Goal: Task Accomplishment & Management: Manage account settings

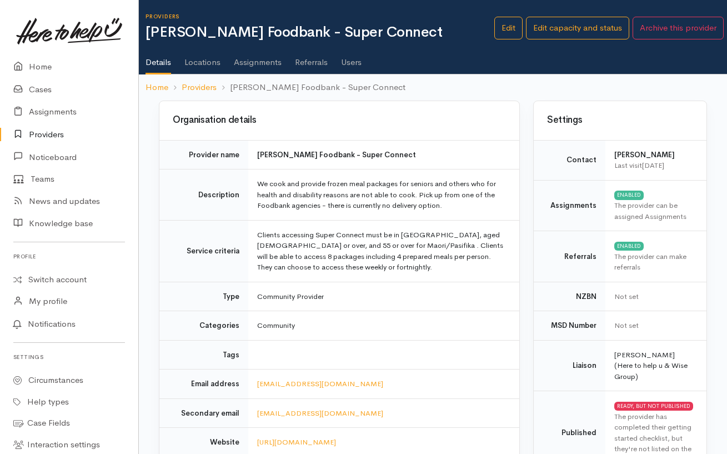
scroll to position [513, 0]
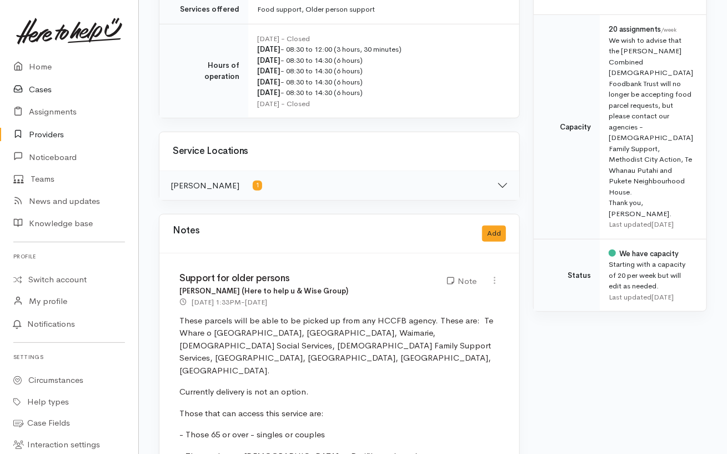
click at [42, 88] on link "Cases" at bounding box center [69, 89] width 138 height 23
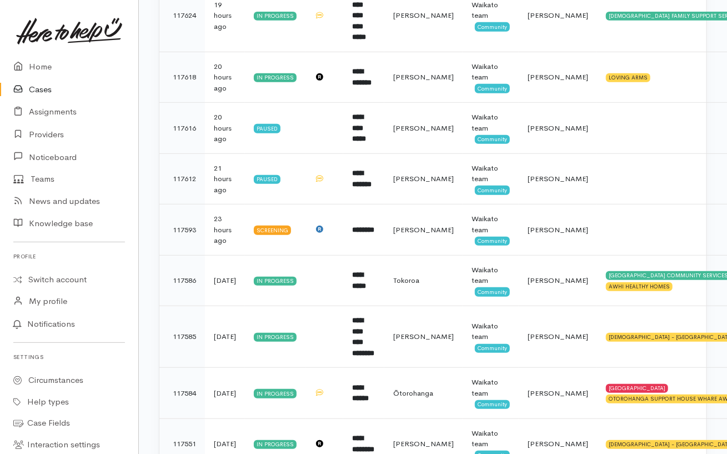
scroll to position [202, 0]
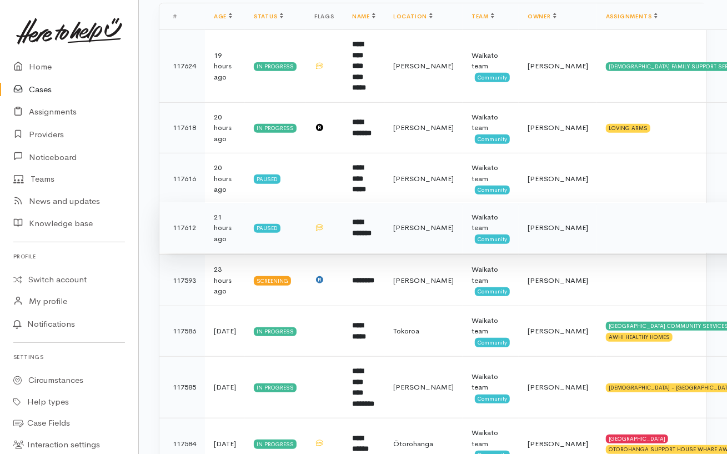
click at [597, 209] on td at bounding box center [692, 227] width 190 height 51
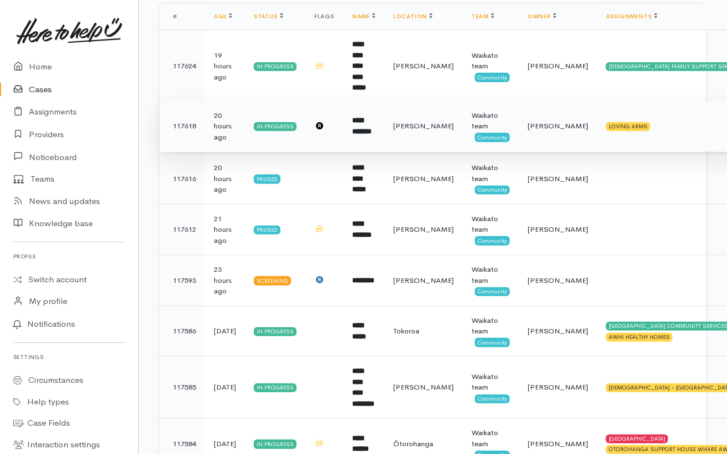
click at [657, 106] on td "LOVING ARMS" at bounding box center [692, 126] width 190 height 51
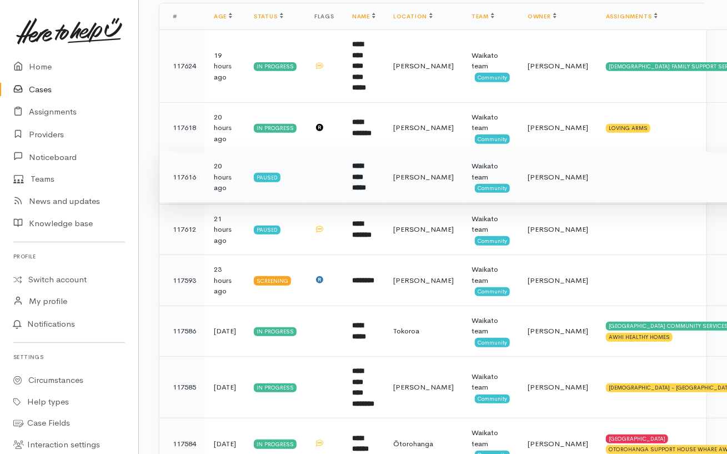
click at [597, 154] on td at bounding box center [692, 177] width 190 height 51
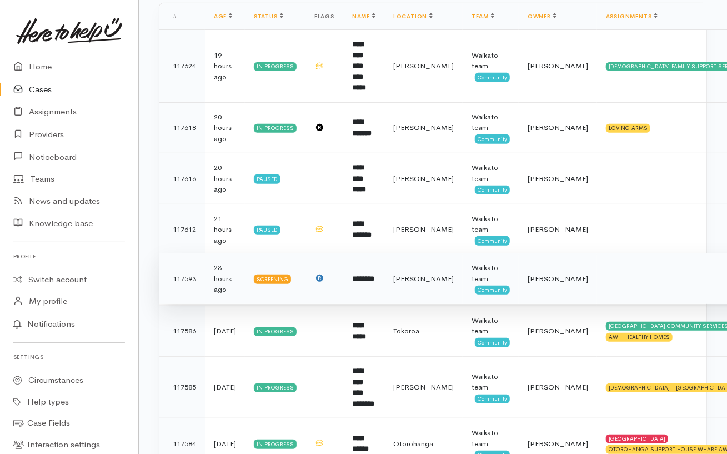
click at [610, 253] on td at bounding box center [692, 278] width 190 height 51
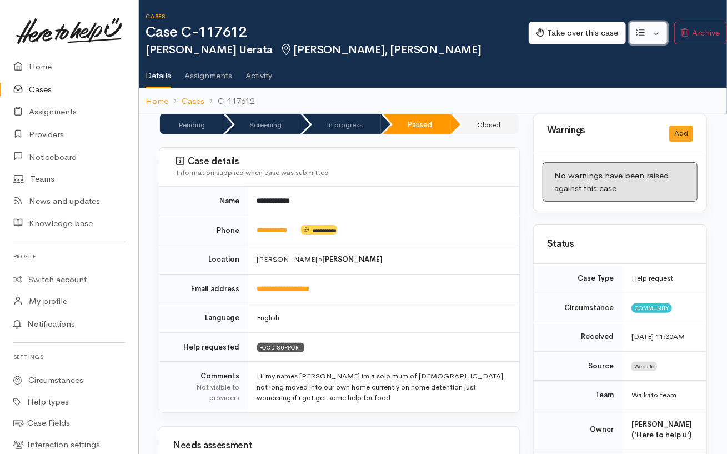
click at [654, 32] on button "button" at bounding box center [648, 33] width 38 height 23
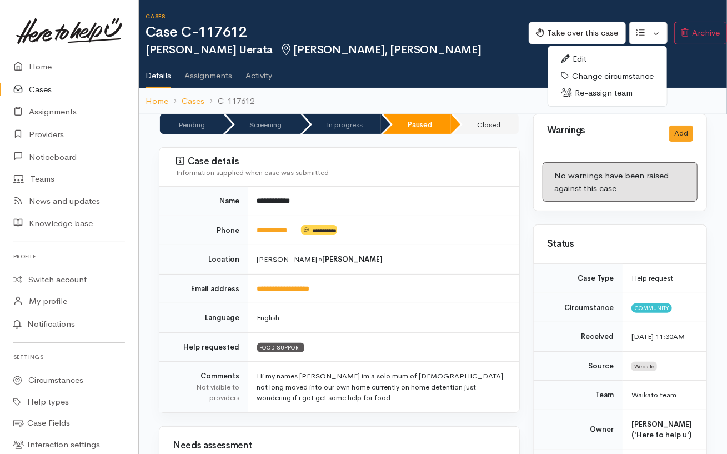
click at [618, 101] on link "Re-assign team" at bounding box center [607, 92] width 119 height 17
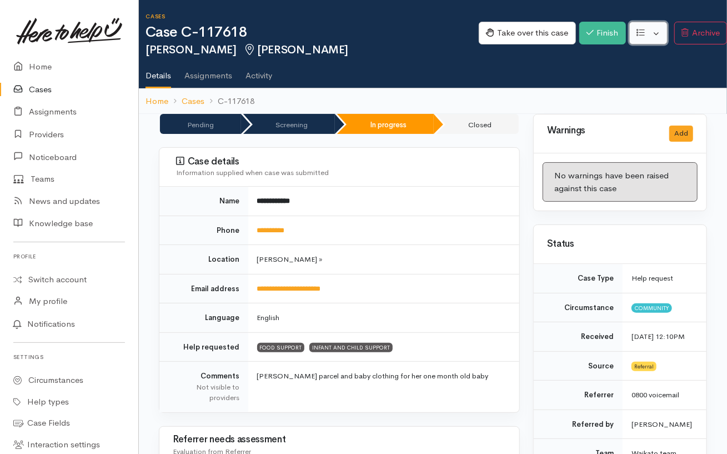
click at [650, 25] on button "button" at bounding box center [648, 33] width 38 height 23
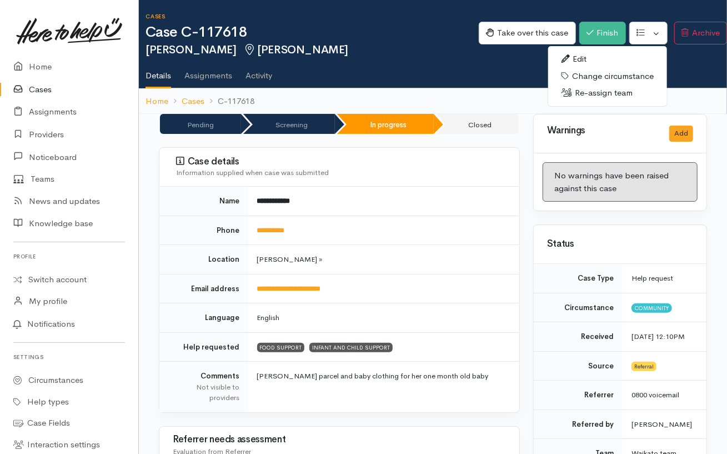
click at [578, 89] on link "Re-assign team" at bounding box center [607, 92] width 119 height 17
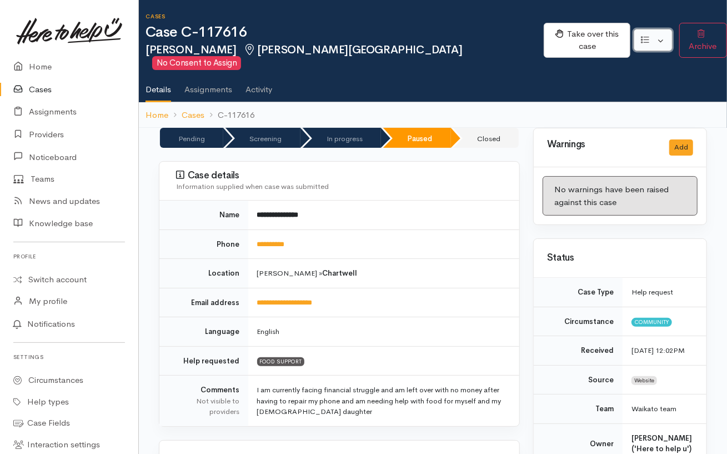
click at [645, 29] on button "button" at bounding box center [653, 40] width 38 height 23
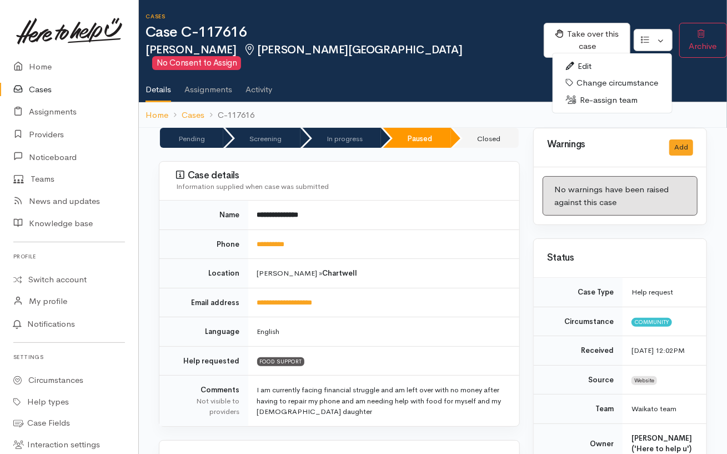
click at [605, 92] on link "Re-assign team" at bounding box center [612, 100] width 119 height 17
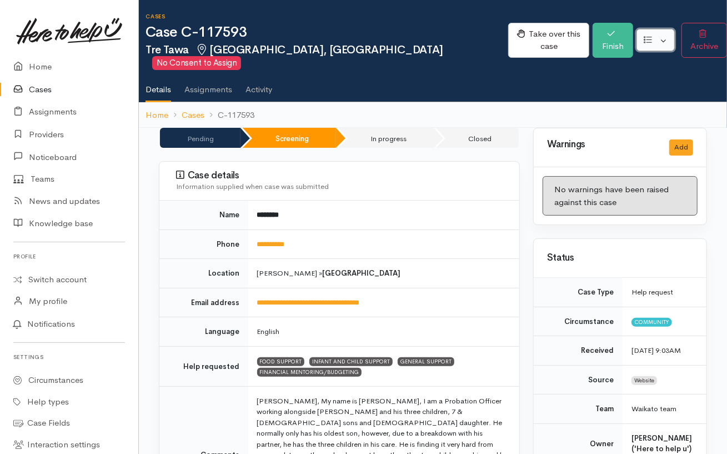
click at [642, 29] on button "button" at bounding box center [655, 40] width 38 height 23
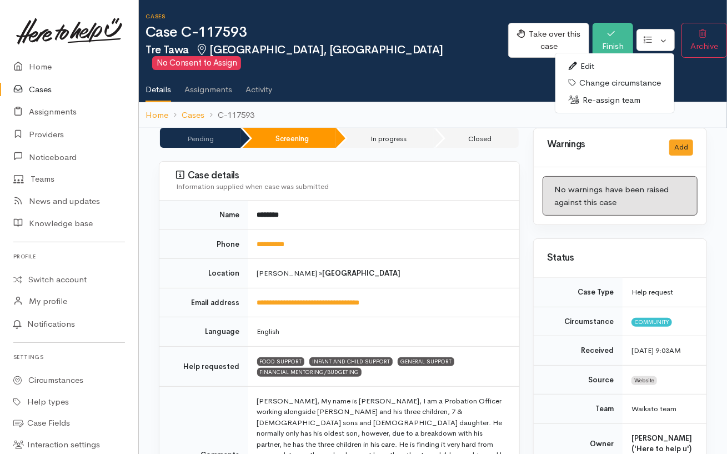
click at [604, 92] on link "Re-assign team" at bounding box center [614, 100] width 119 height 17
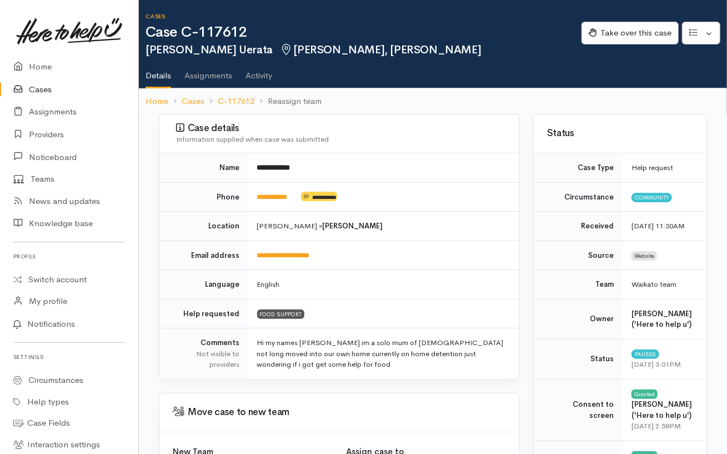
scroll to position [110, 0]
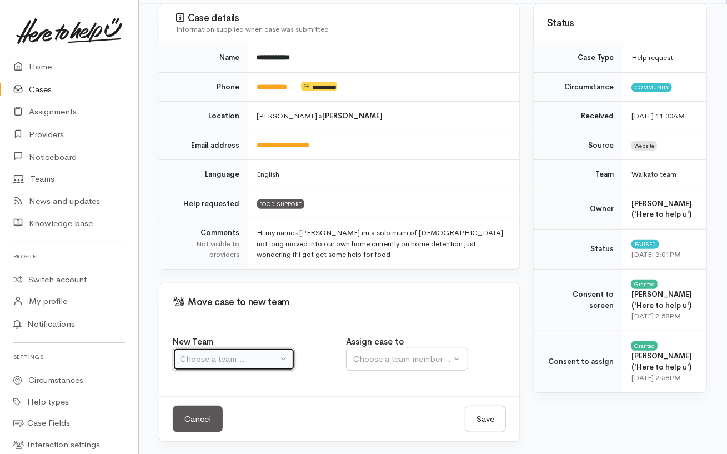
click at [245, 353] on div "Choose a team..." at bounding box center [229, 359] width 98 height 13
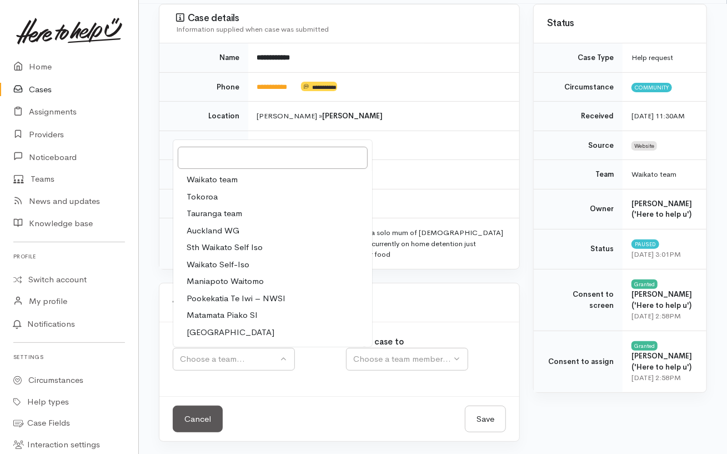
click at [219, 182] on span "Waikato team" at bounding box center [212, 179] width 51 height 13
select select "1"
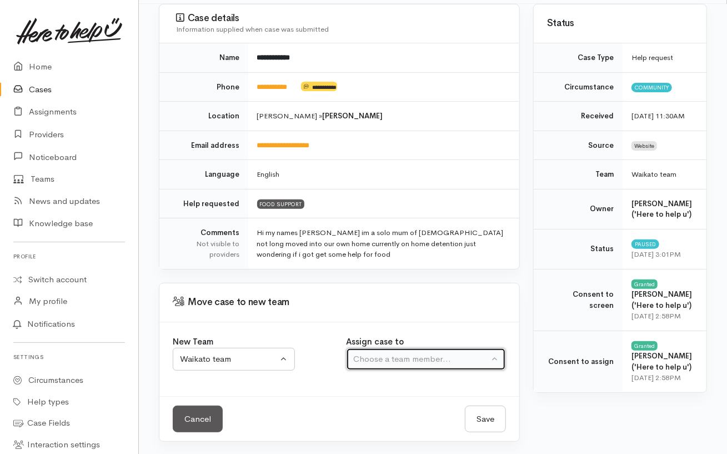
click at [414, 354] on div "Choose a team member..." at bounding box center [421, 359] width 136 height 13
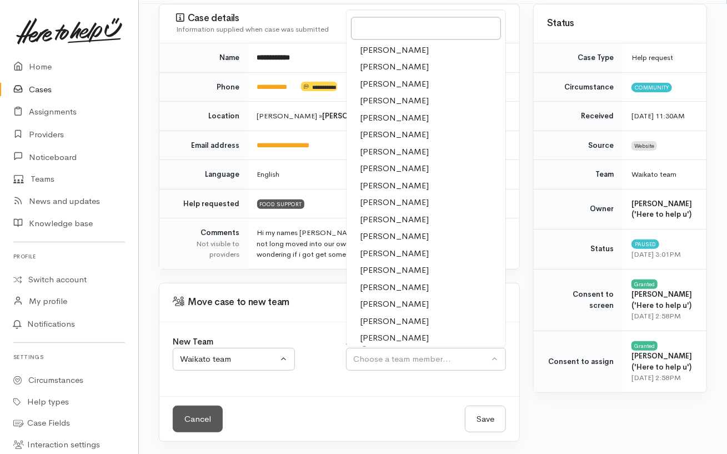
click at [398, 198] on span "[PERSON_NAME]" at bounding box center [394, 203] width 69 height 13
select select "1252"
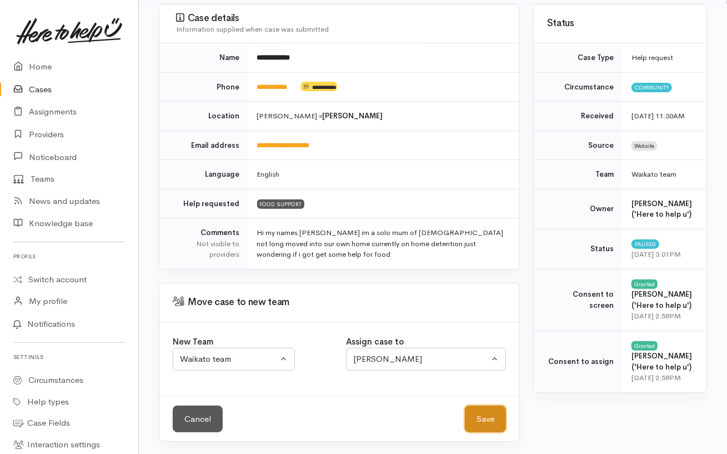
click at [473, 413] on button "Save" at bounding box center [485, 418] width 41 height 27
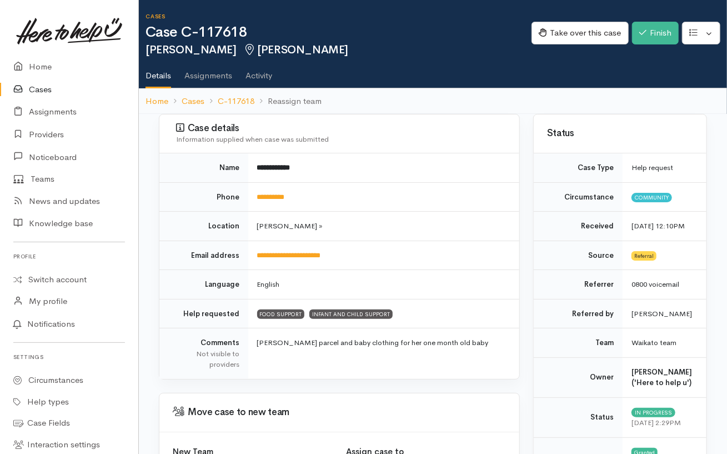
scroll to position [163, 0]
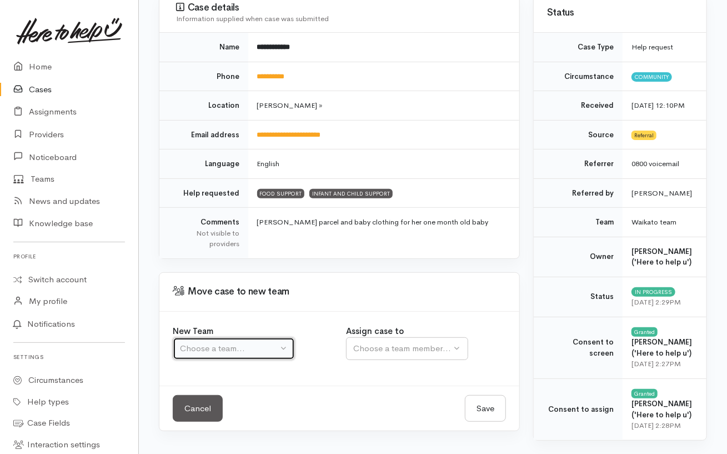
click at [267, 337] on button "Choose a team..." at bounding box center [234, 348] width 122 height 23
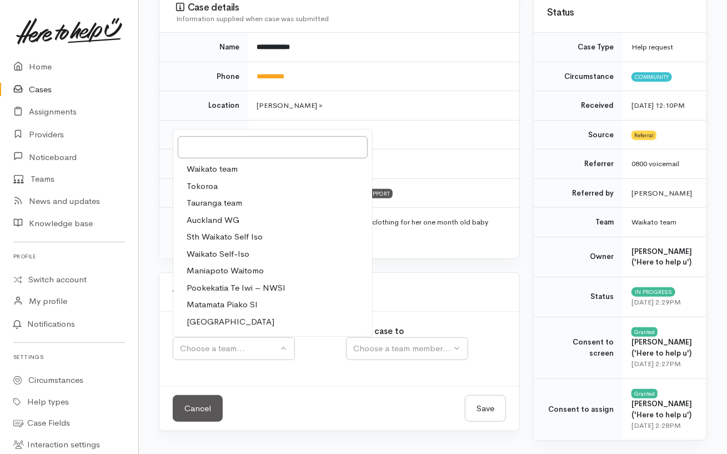
click at [234, 163] on span "Waikato team" at bounding box center [212, 169] width 51 height 13
select select "1"
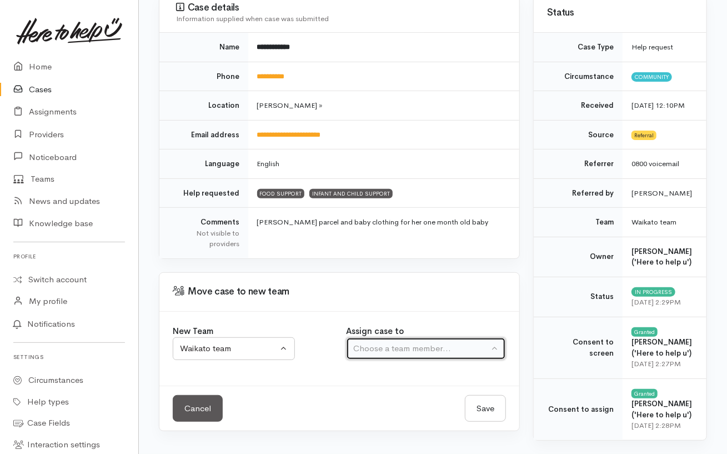
click at [420, 342] on div "Choose a team member..." at bounding box center [421, 348] width 136 height 13
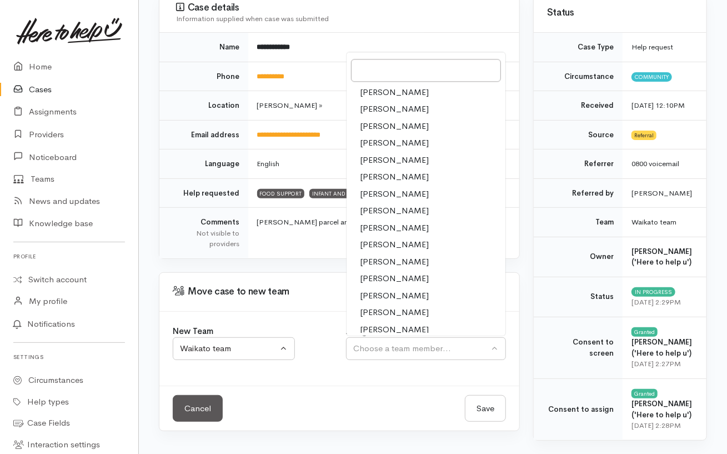
click at [393, 239] on span "[PERSON_NAME]" at bounding box center [394, 245] width 69 height 13
select select "1252"
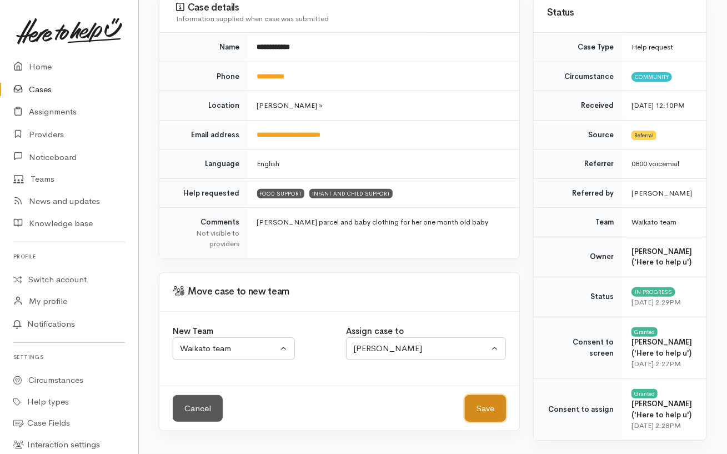
click at [484, 395] on button "Save" at bounding box center [485, 408] width 41 height 27
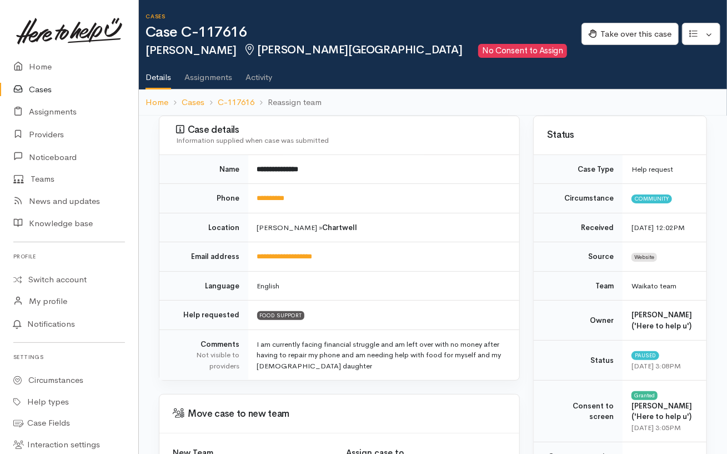
scroll to position [111, 0]
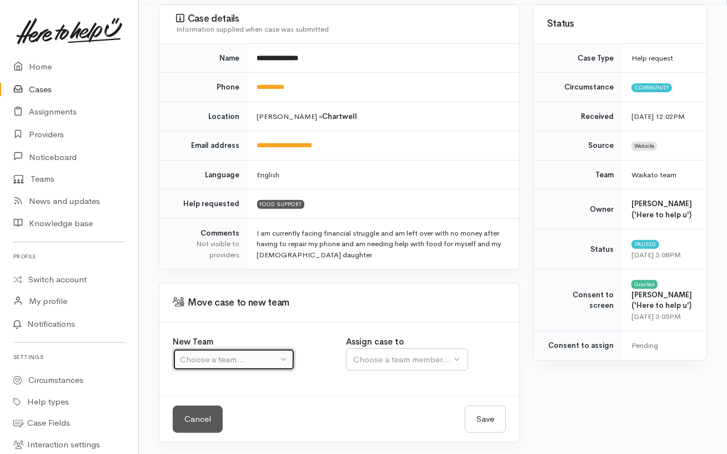
click at [262, 359] on div "Choose a team..." at bounding box center [229, 359] width 98 height 13
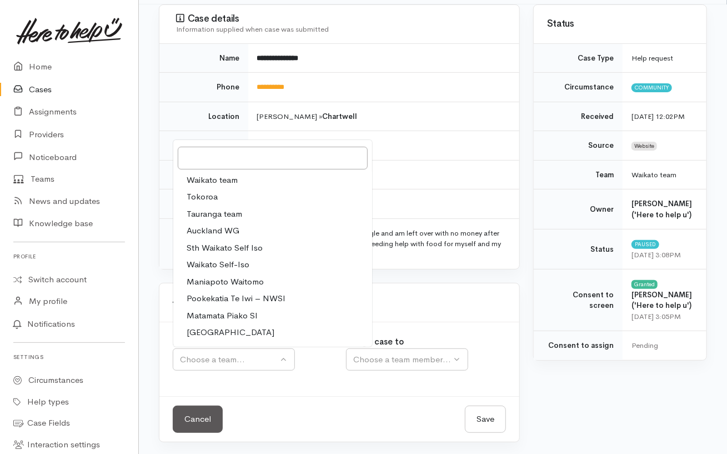
click at [244, 179] on link "Waikato team" at bounding box center [272, 180] width 199 height 17
select select "1"
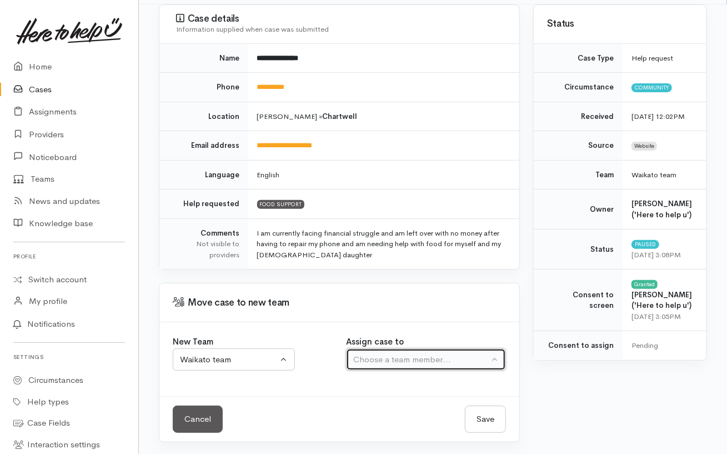
click at [410, 358] on div "Choose a team member..." at bounding box center [421, 359] width 136 height 13
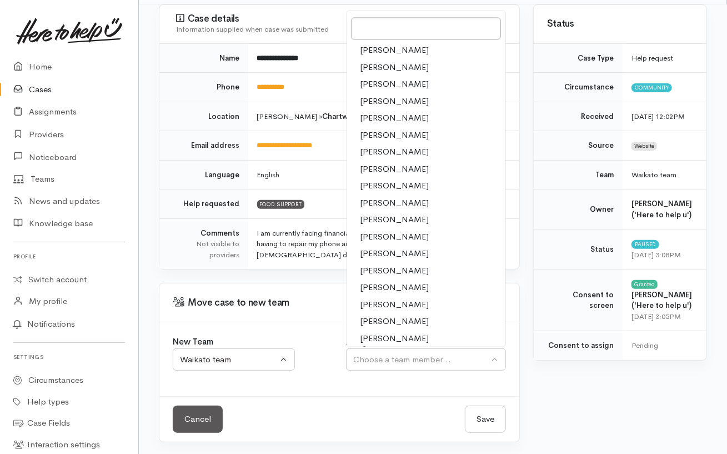
click at [394, 197] on span "[PERSON_NAME]" at bounding box center [394, 203] width 69 height 13
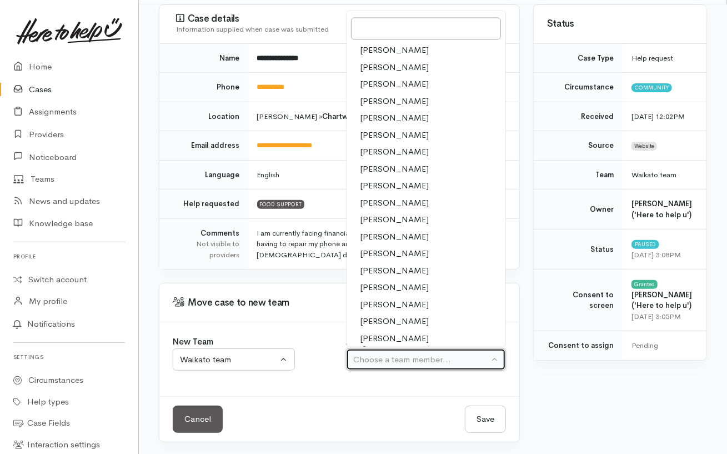
select select "1252"
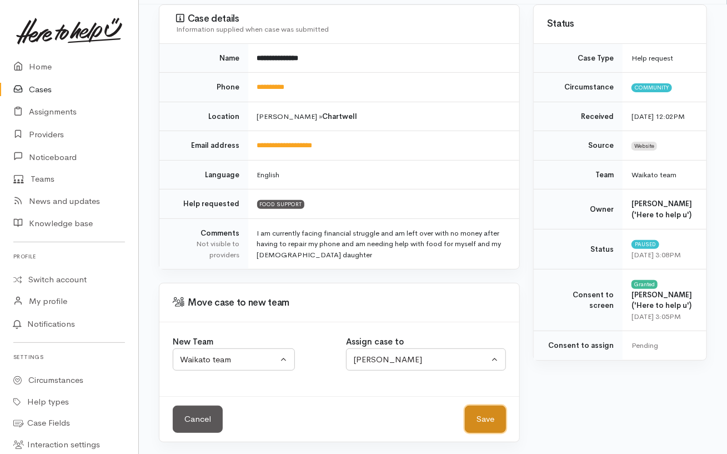
click at [484, 419] on button "Save" at bounding box center [485, 418] width 41 height 27
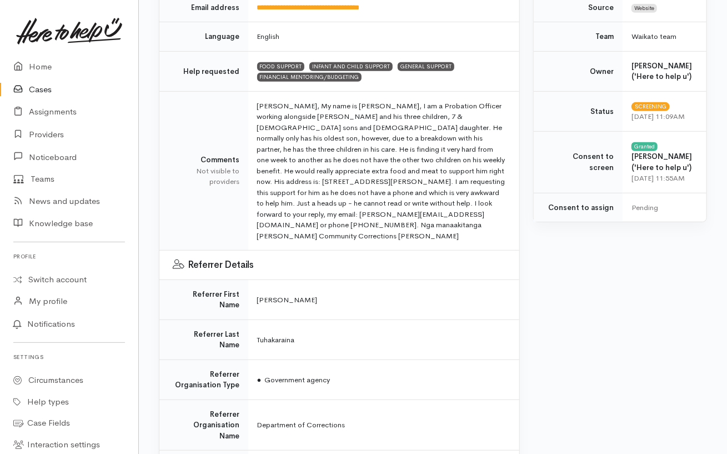
scroll to position [455, 0]
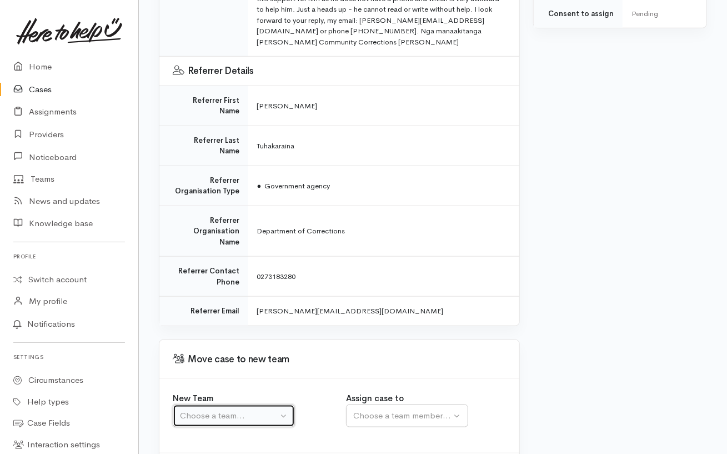
click at [255, 409] on div "Choose a team..." at bounding box center [229, 415] width 98 height 13
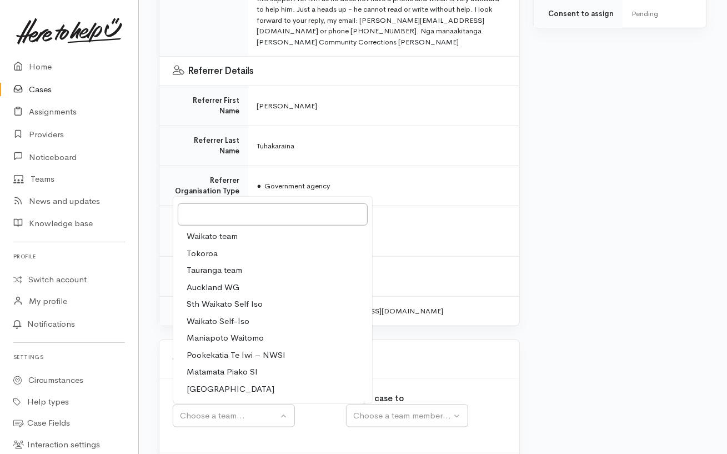
click at [231, 230] on span "Waikato team" at bounding box center [212, 236] width 51 height 13
select select "1"
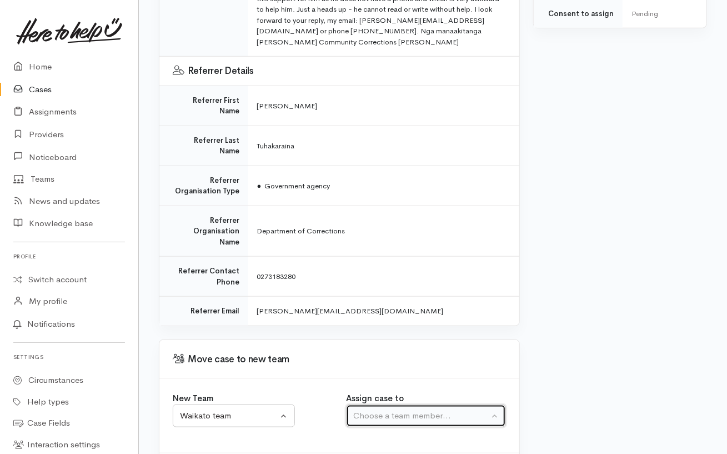
click at [440, 409] on div "Choose a team member..." at bounding box center [421, 415] width 136 height 13
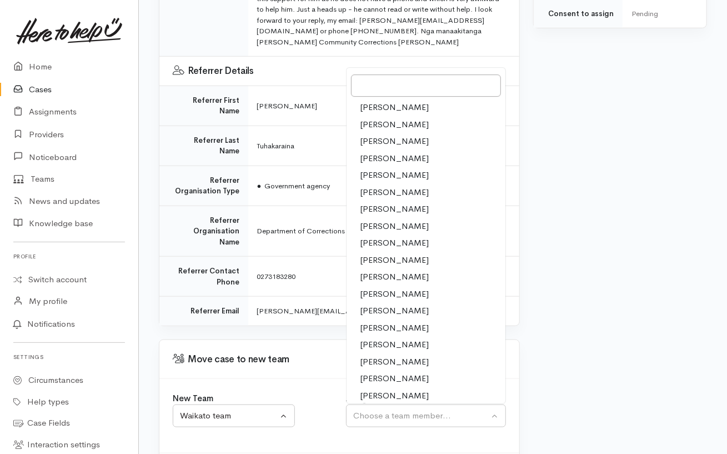
click at [391, 254] on span "Katarina Daly" at bounding box center [394, 260] width 69 height 13
select select "1252"
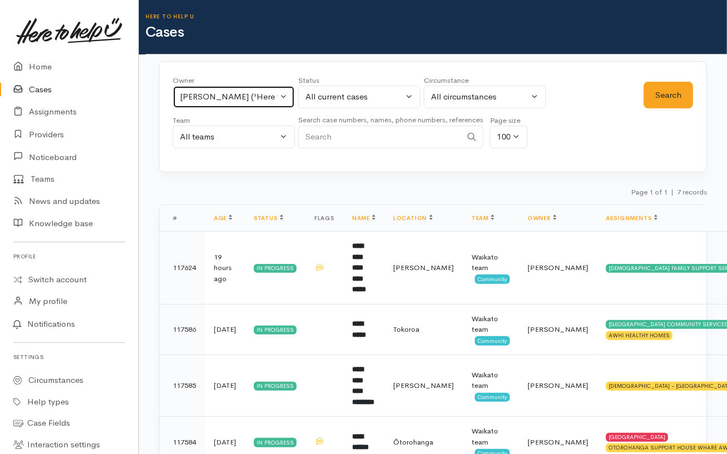
click at [285, 96] on button "[PERSON_NAME] ('Here to help u')" at bounding box center [234, 97] width 122 height 23
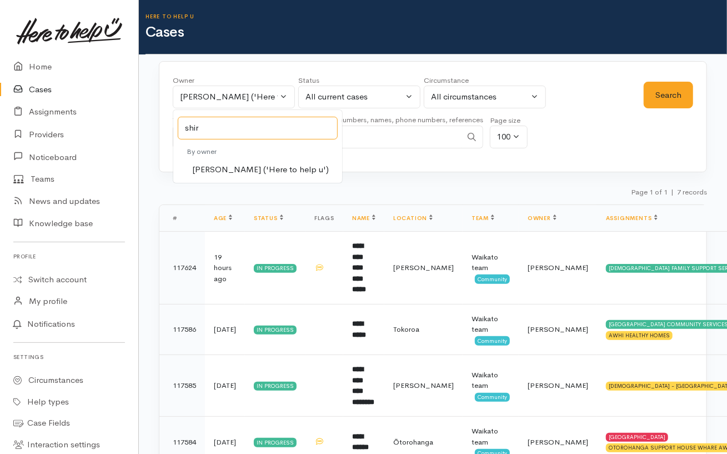
type input "shir"
click at [278, 172] on span "[PERSON_NAME] ('Here to help u')" at bounding box center [260, 169] width 137 height 13
select select "1463"
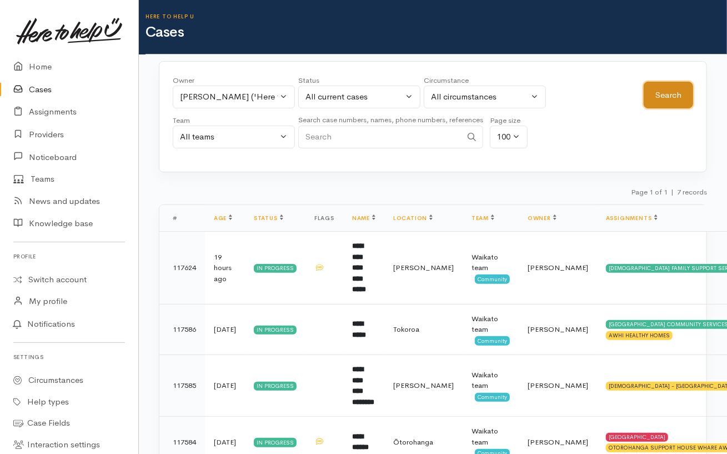
click at [684, 103] on button "Search" at bounding box center [668, 95] width 49 height 27
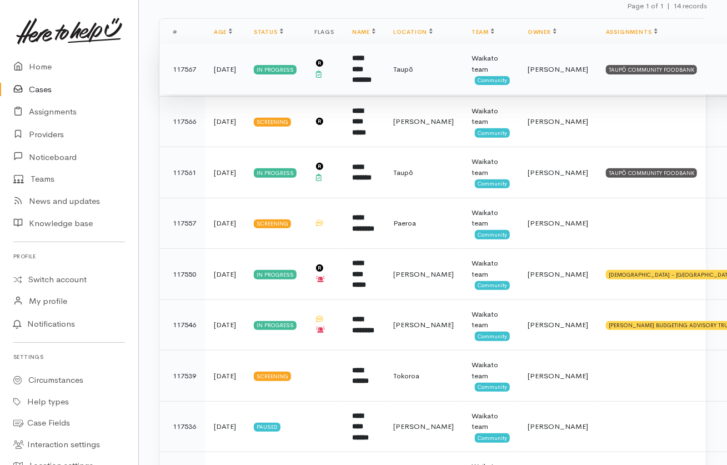
scroll to position [155, 0]
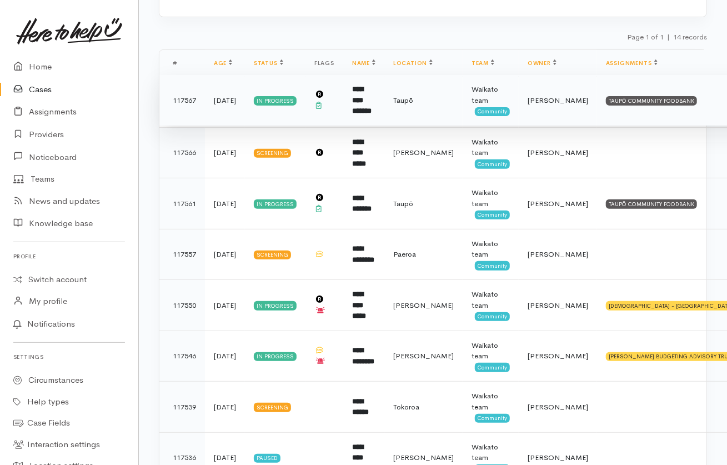
click at [685, 103] on td "TAUPŌ COMMUNITY FOODBANK" at bounding box center [675, 100] width 157 height 51
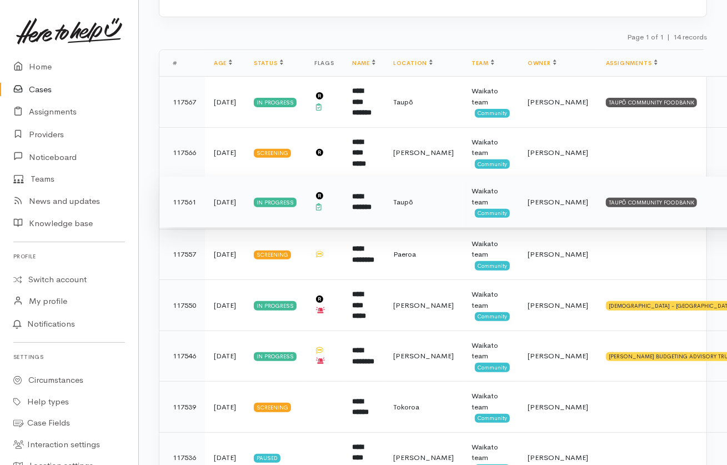
click at [676, 208] on td "TAUPŌ COMMUNITY FOODBANK" at bounding box center [675, 202] width 157 height 51
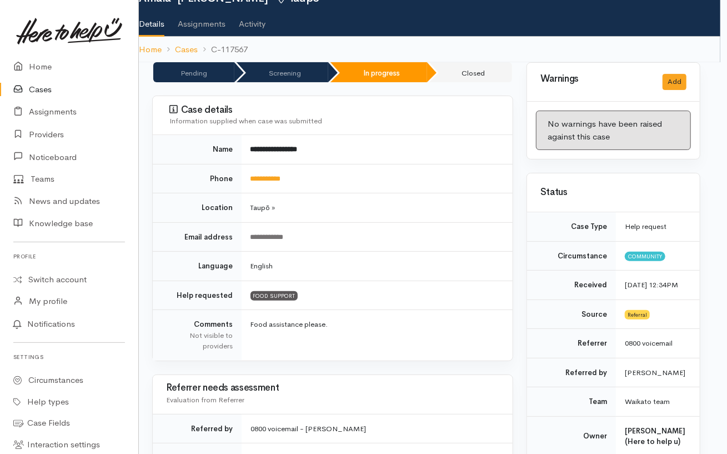
scroll to position [0, 7]
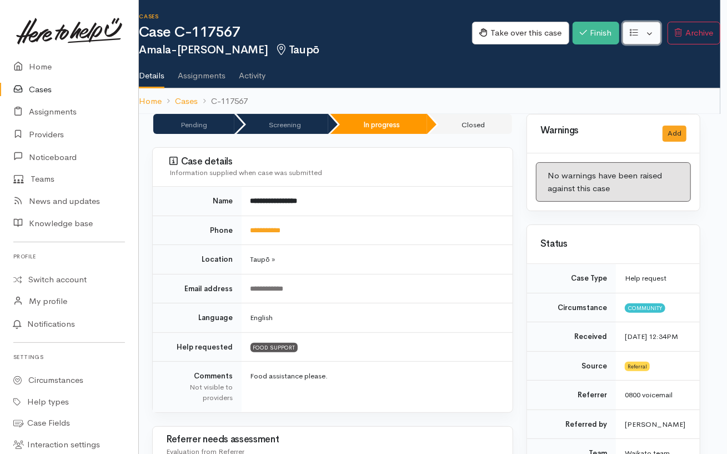
click at [644, 27] on button "button" at bounding box center [642, 33] width 38 height 23
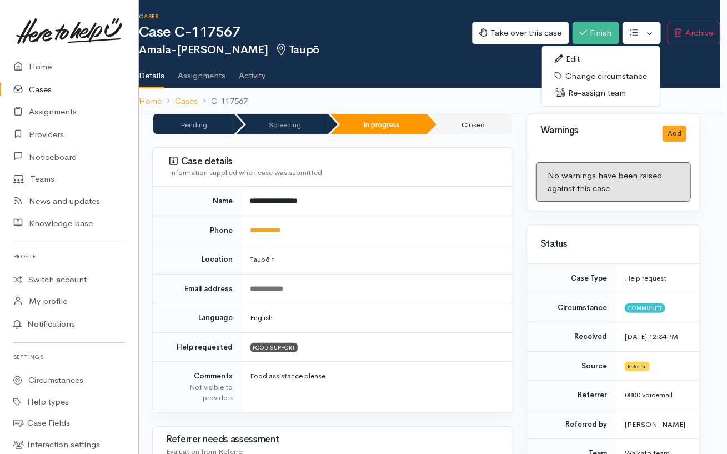
click at [588, 95] on link "Re-assign team" at bounding box center [601, 92] width 119 height 17
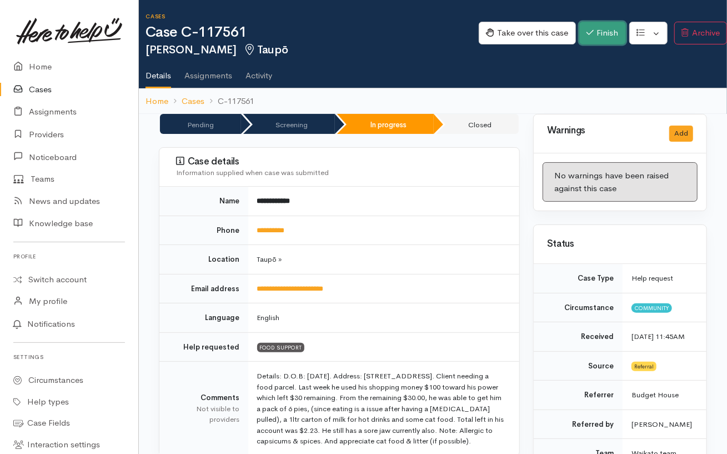
click at [603, 31] on button "Finish" at bounding box center [602, 33] width 47 height 23
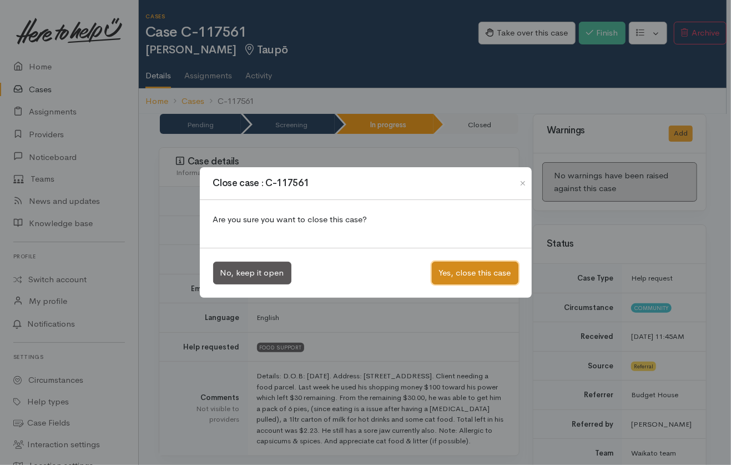
click at [474, 277] on button "Yes, close this case" at bounding box center [475, 273] width 87 height 23
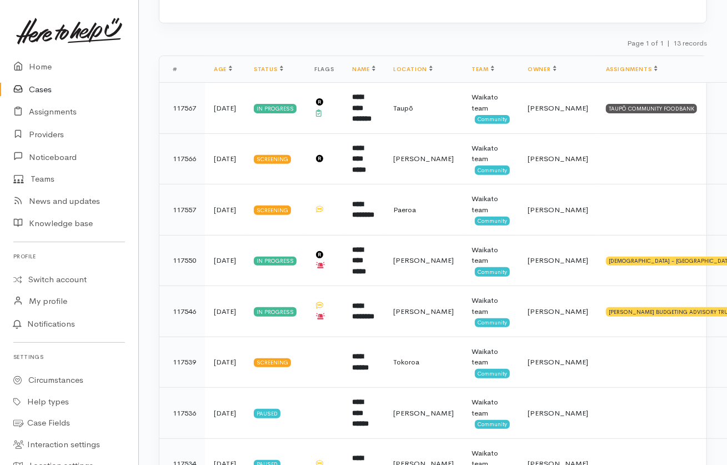
scroll to position [149, 0]
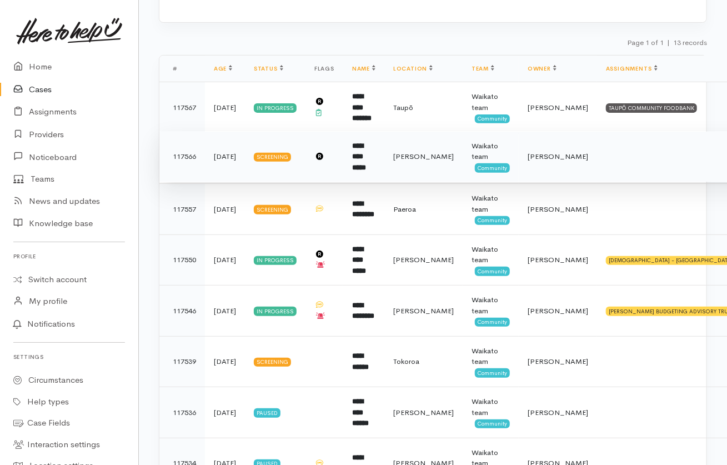
click at [605, 166] on td at bounding box center [675, 156] width 157 height 51
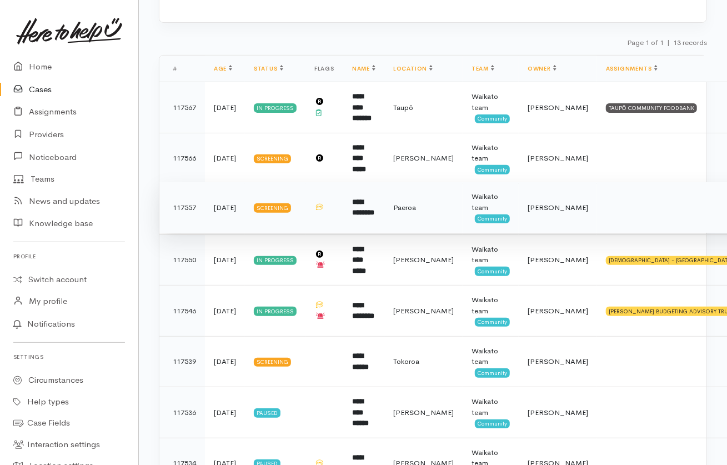
click at [620, 205] on td at bounding box center [675, 207] width 157 height 51
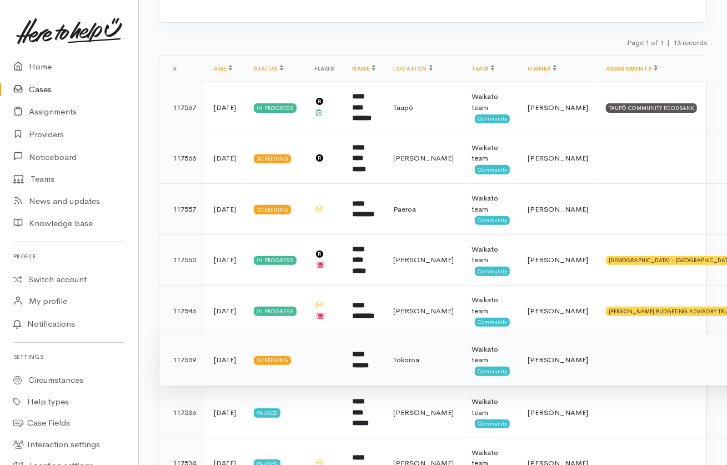
click at [638, 360] on td at bounding box center [675, 359] width 157 height 51
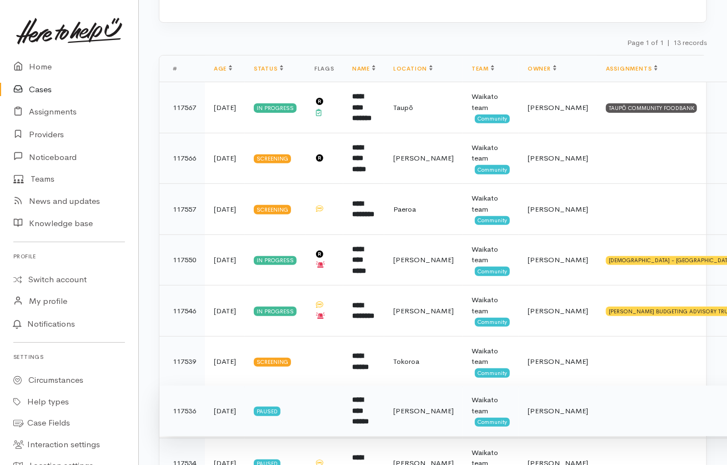
click at [623, 407] on td at bounding box center [675, 410] width 157 height 51
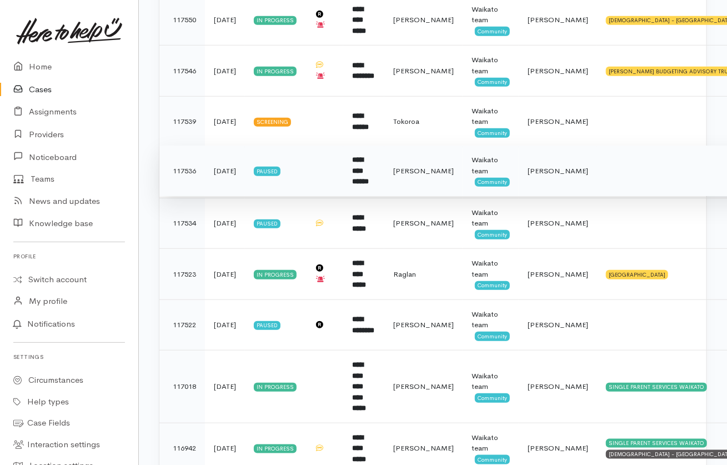
scroll to position [431, 0]
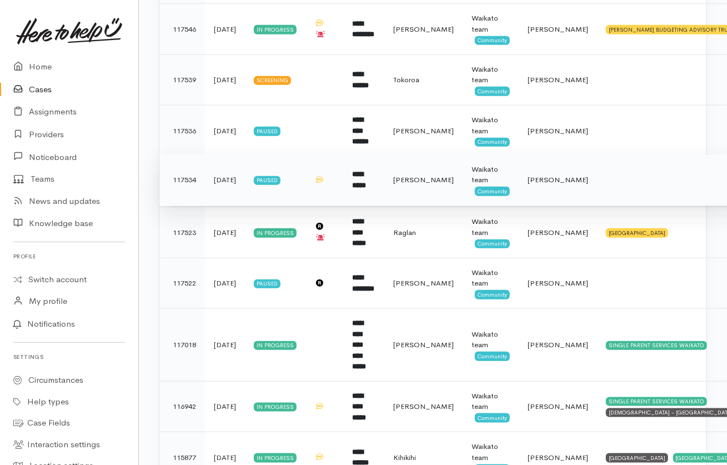
click at [612, 178] on td at bounding box center [675, 179] width 157 height 51
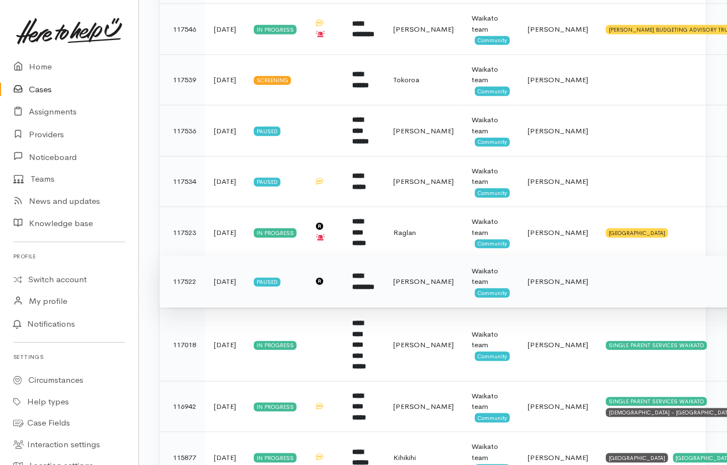
click at [618, 282] on td at bounding box center [675, 281] width 157 height 51
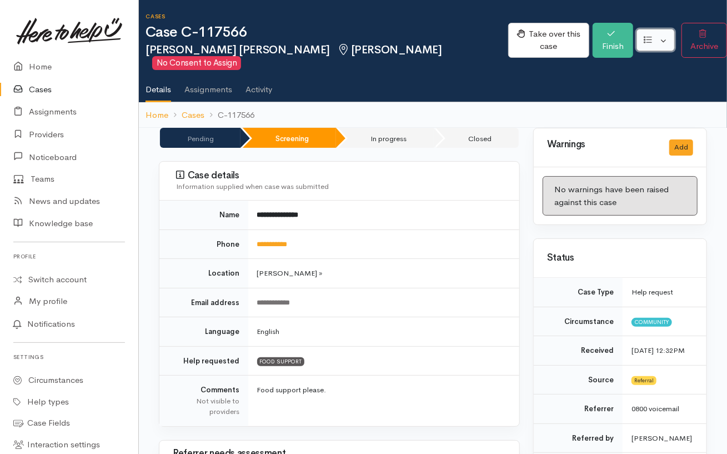
click at [641, 42] on button "button" at bounding box center [655, 40] width 38 height 23
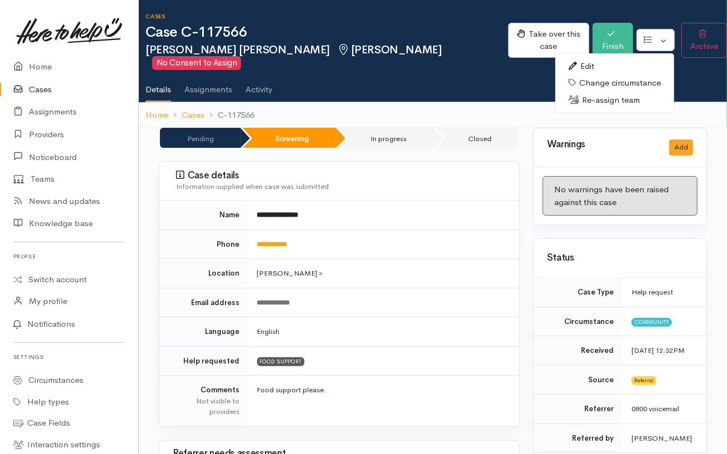
click at [613, 99] on link "Re-assign team" at bounding box center [614, 100] width 119 height 17
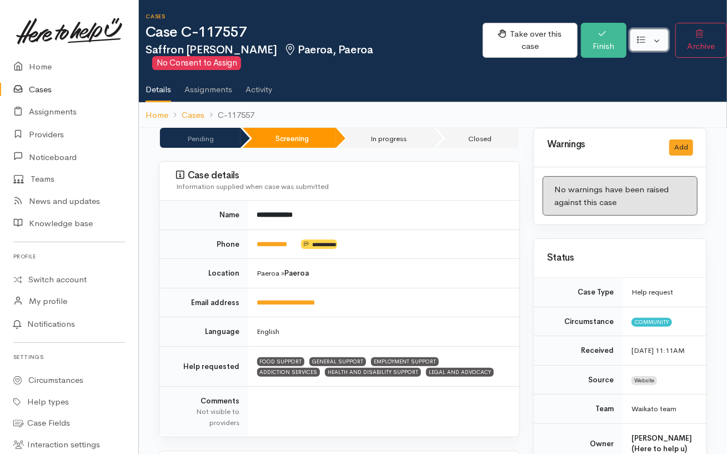
click at [651, 37] on button "button" at bounding box center [649, 40] width 38 height 23
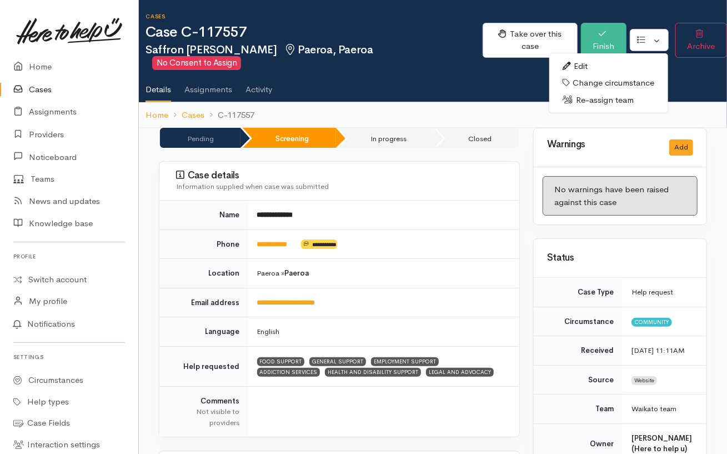
click at [614, 96] on link "Re-assign team" at bounding box center [608, 100] width 119 height 17
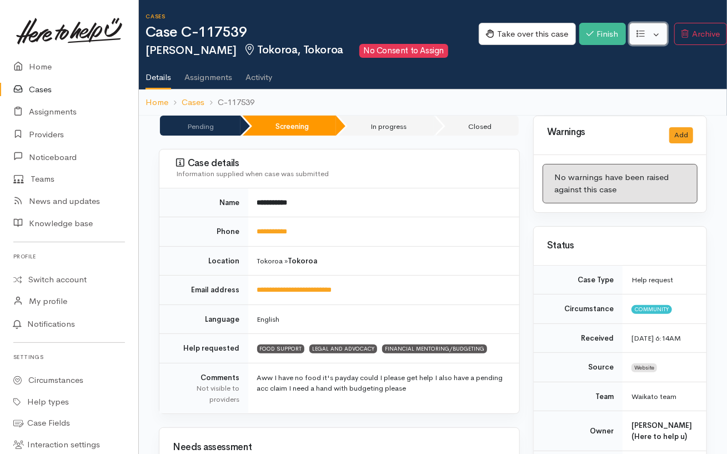
click at [649, 31] on button "button" at bounding box center [648, 34] width 38 height 23
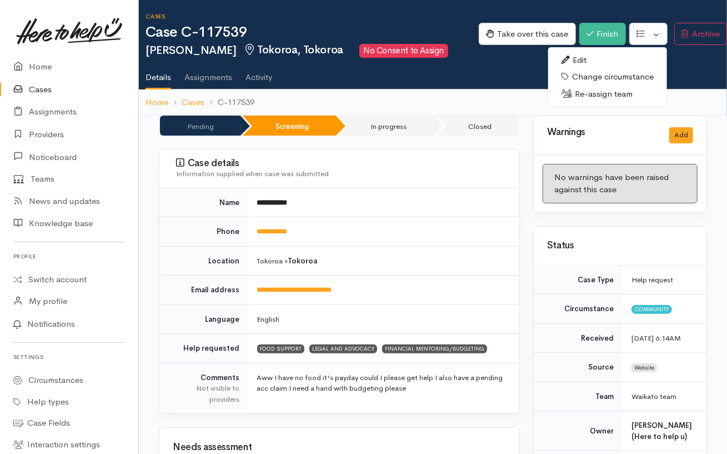
click at [591, 97] on link "Re-assign team" at bounding box center [607, 94] width 119 height 17
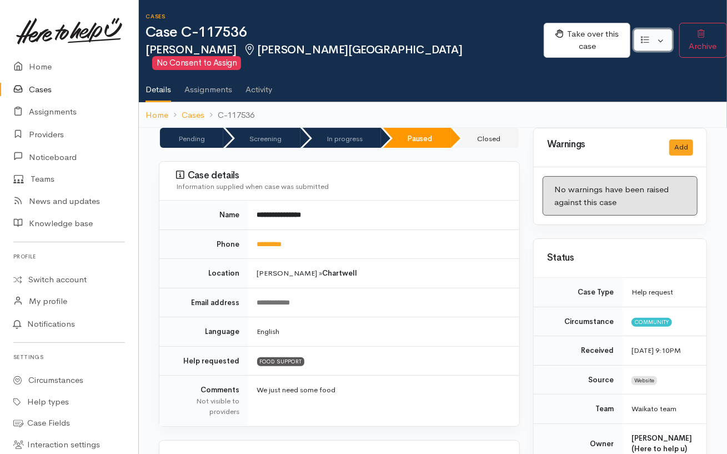
click at [644, 43] on button "button" at bounding box center [653, 40] width 38 height 23
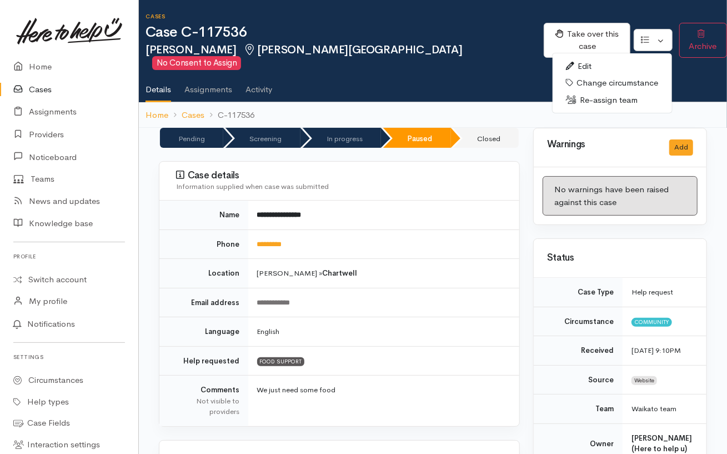
click at [605, 98] on link "Re-assign team" at bounding box center [612, 100] width 119 height 17
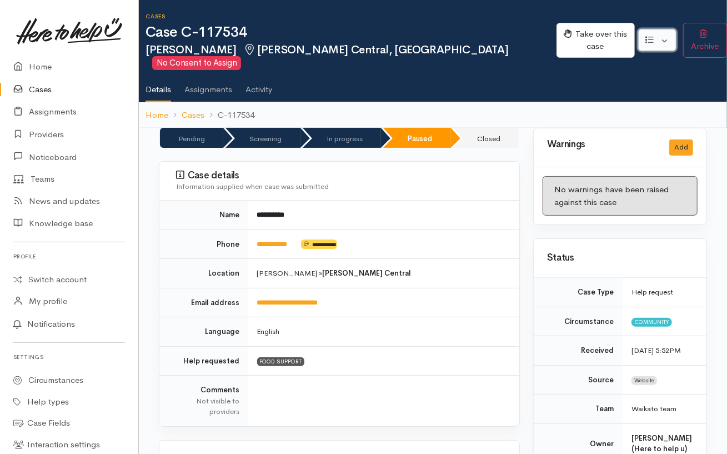
click at [651, 39] on button "button" at bounding box center [657, 40] width 38 height 23
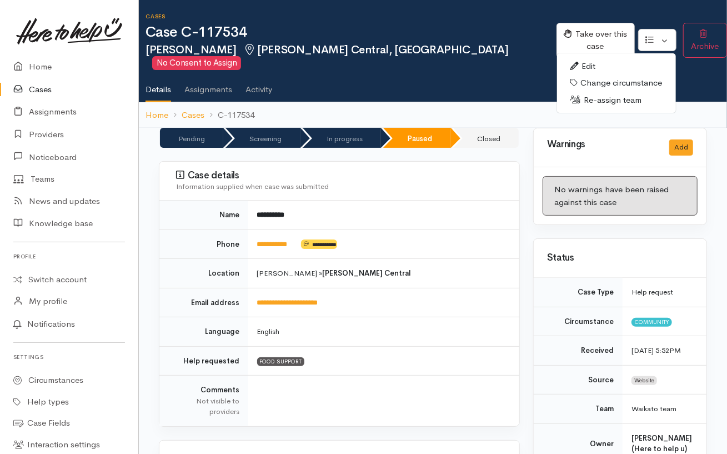
click at [613, 99] on link "Re-assign team" at bounding box center [616, 100] width 119 height 17
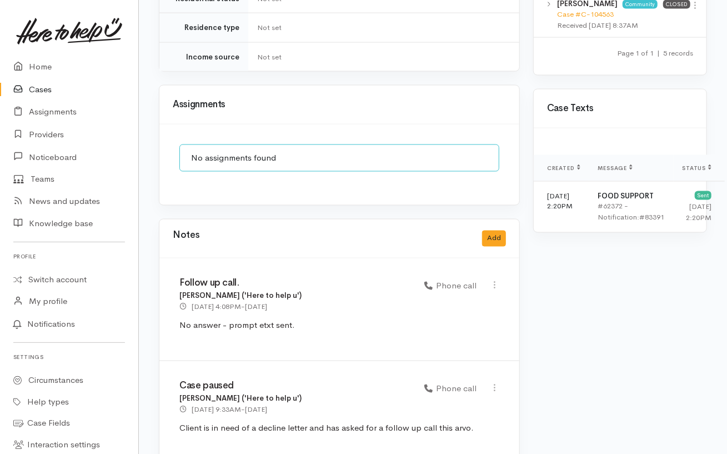
scroll to position [898, 0]
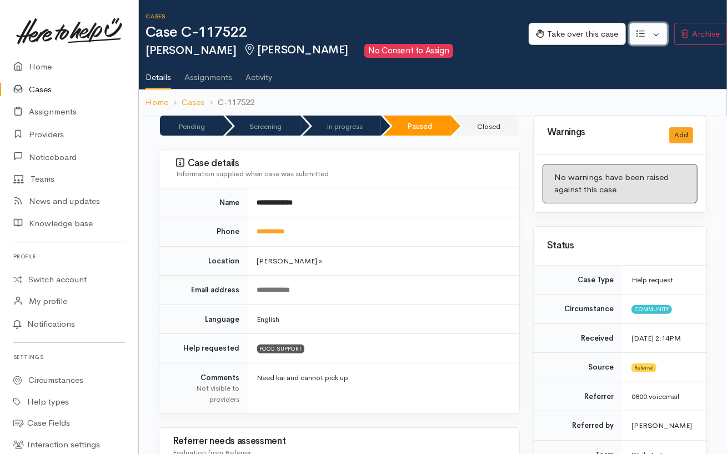
click at [645, 35] on button "button" at bounding box center [648, 34] width 38 height 23
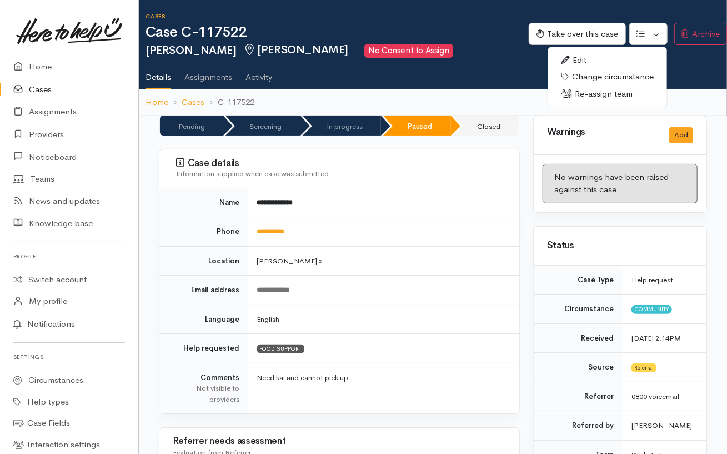
click at [595, 96] on link "Re-assign team" at bounding box center [607, 94] width 119 height 17
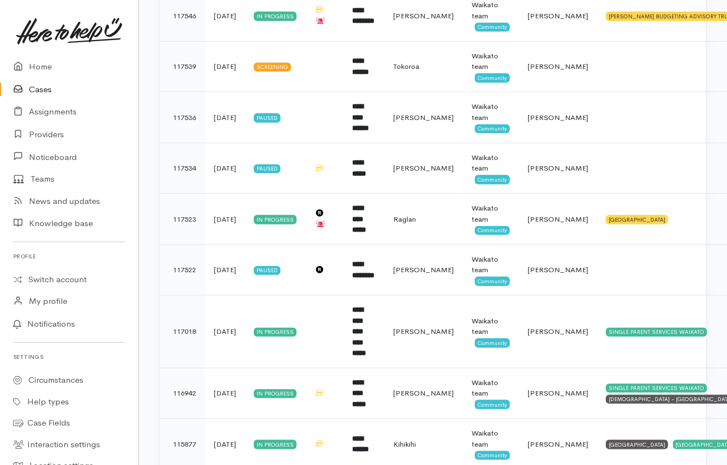
scroll to position [469, 0]
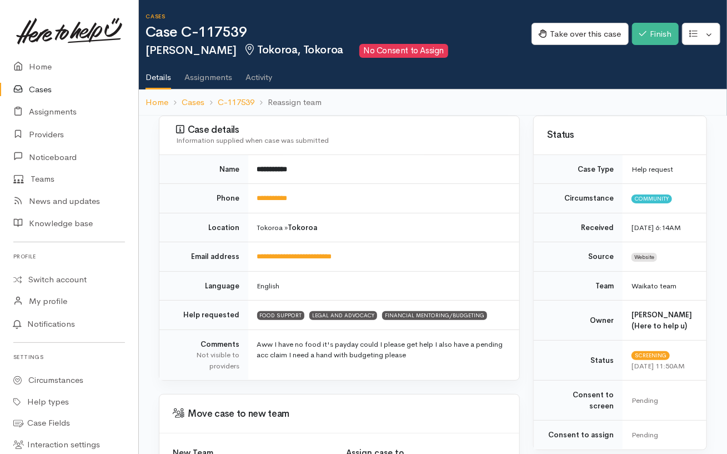
scroll to position [111, 0]
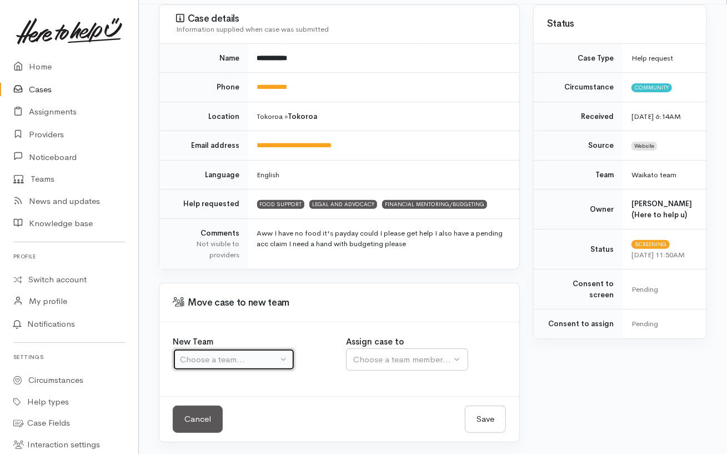
click at [250, 350] on button "Choose a team..." at bounding box center [234, 359] width 122 height 23
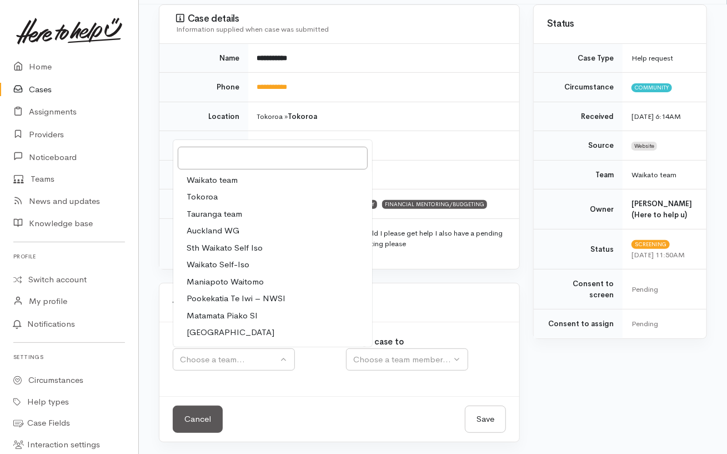
click at [239, 174] on link "Waikato team" at bounding box center [272, 180] width 199 height 17
select select "1"
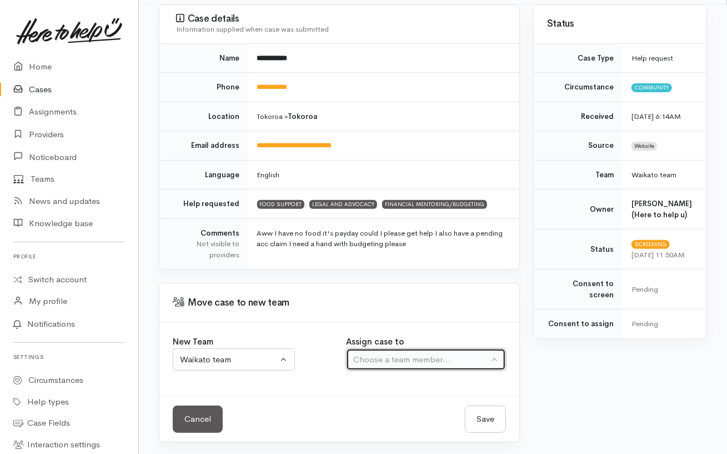
click at [378, 353] on div "Choose a team member..." at bounding box center [421, 359] width 136 height 13
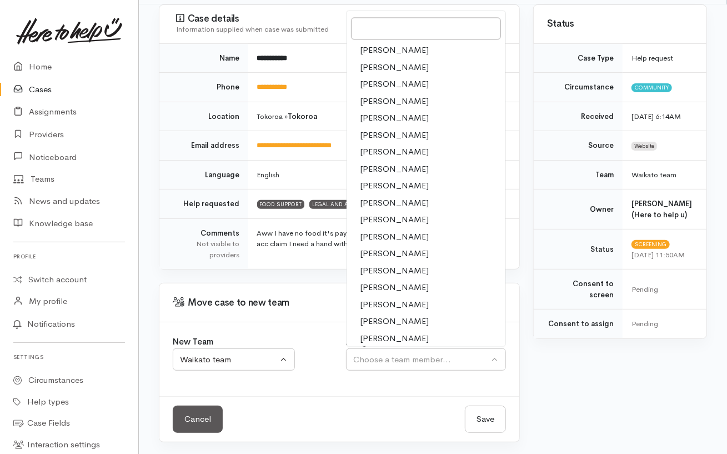
click at [378, 283] on span "[PERSON_NAME]" at bounding box center [394, 288] width 69 height 13
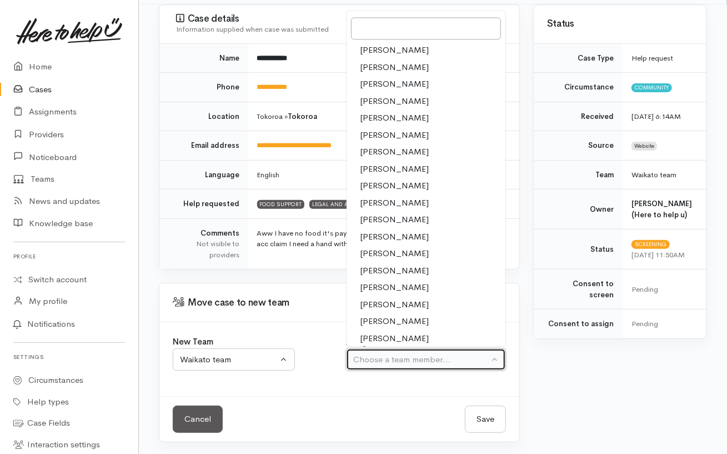
select select "1920"
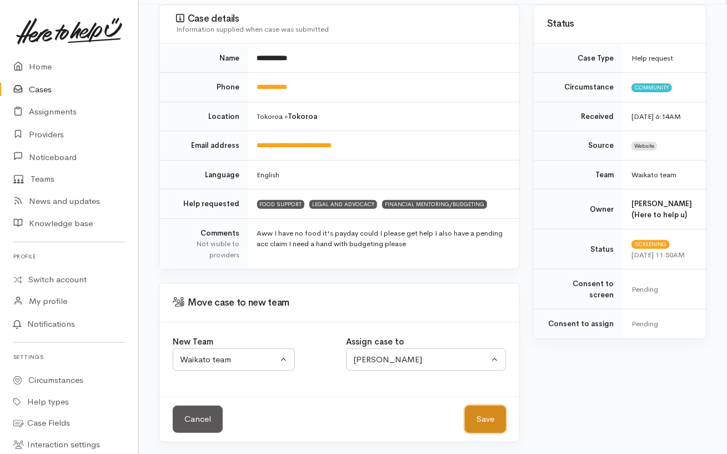
click at [485, 418] on button "Save" at bounding box center [485, 418] width 41 height 27
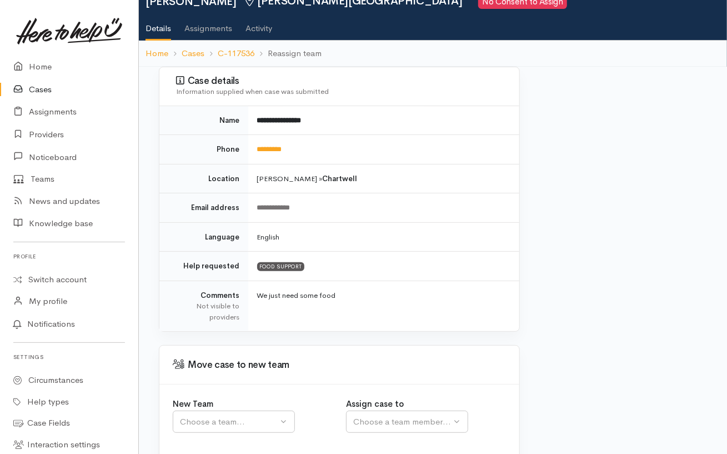
scroll to position [111, 0]
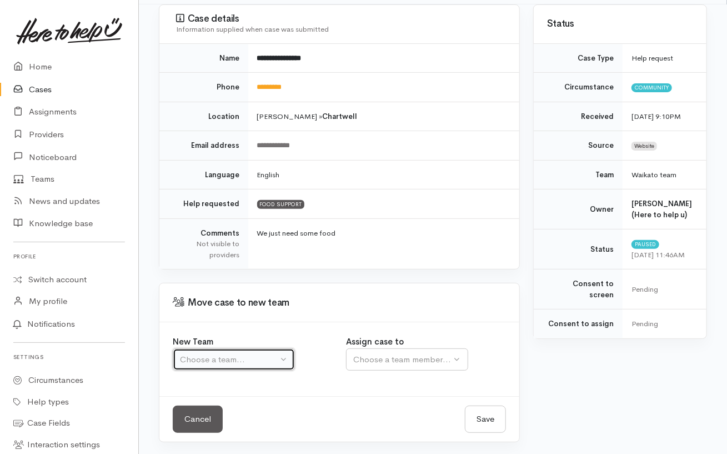
click button "Choose a team..."
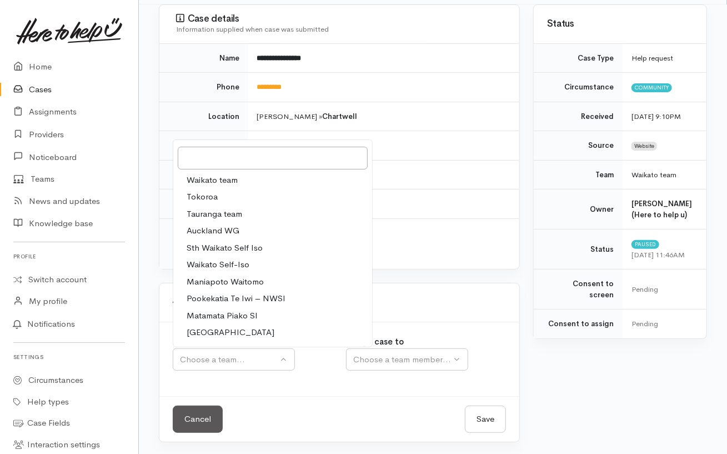
click link "Waikato team"
select select "1"
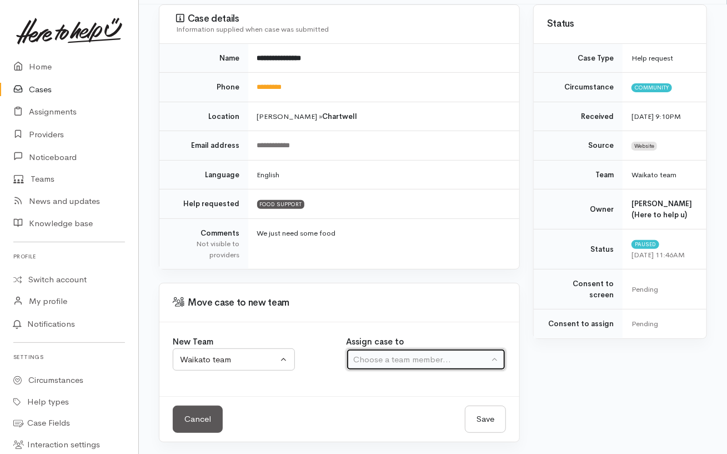
click div "Choose a team member..."
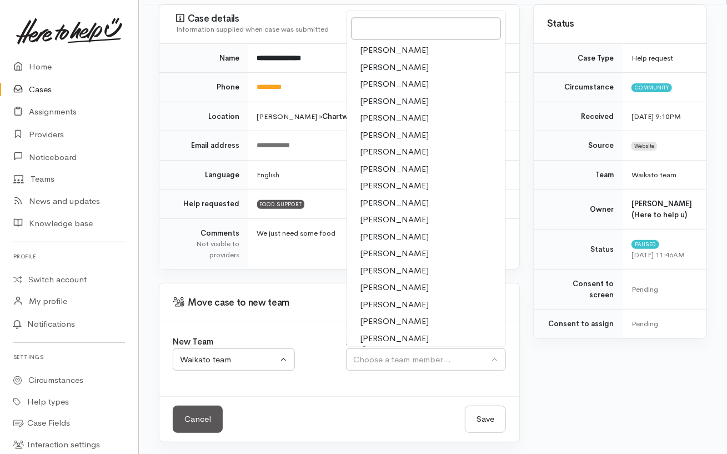
click span "[PERSON_NAME]"
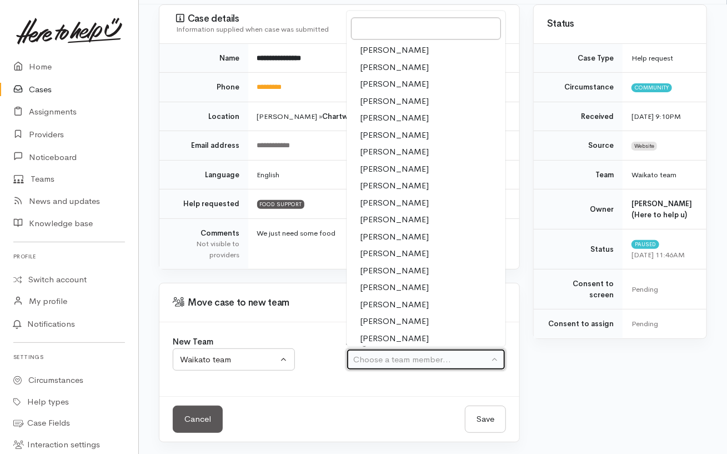
select select "1920"
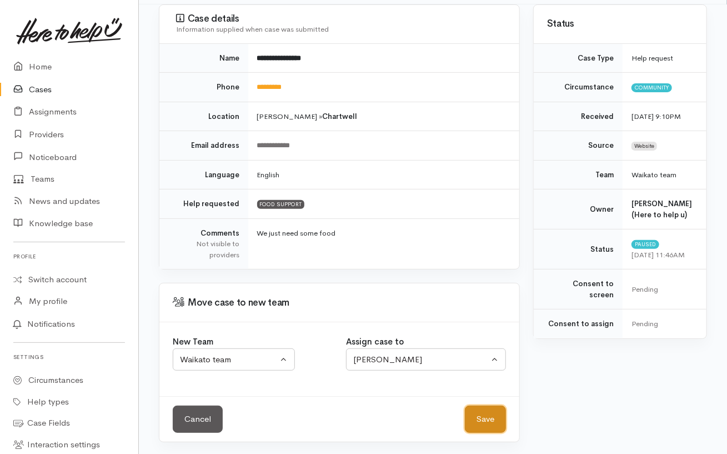
click button "Save"
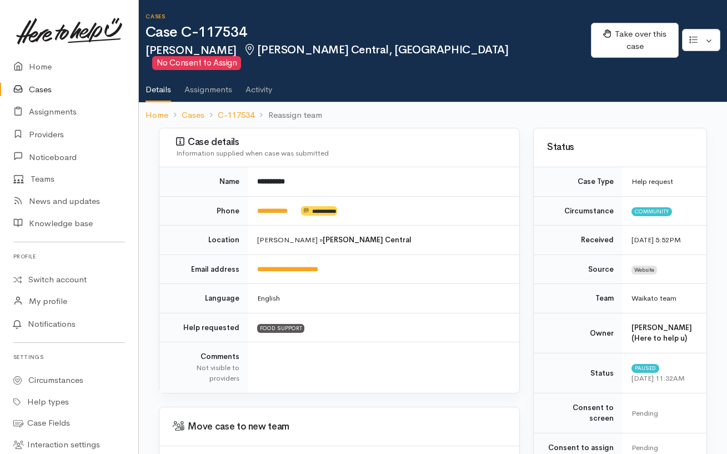
scroll to position [111, 0]
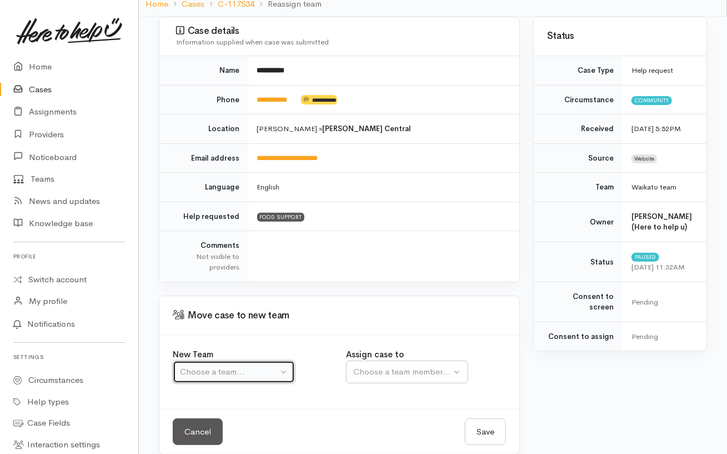
click at [273, 365] on div "Choose a team..." at bounding box center [229, 371] width 98 height 13
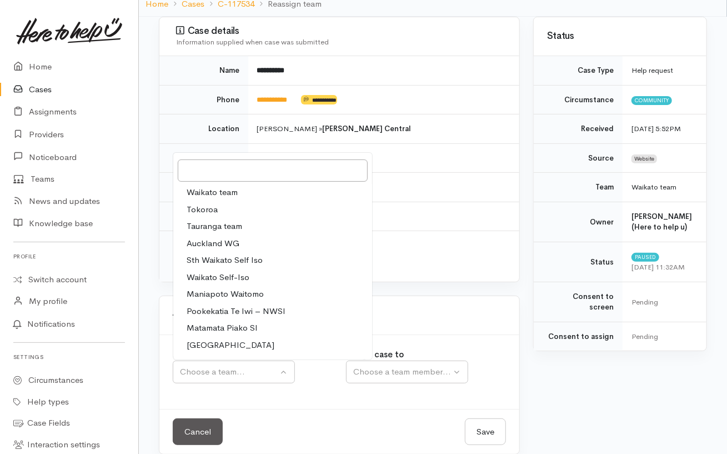
click at [263, 184] on link "Waikato team" at bounding box center [272, 192] width 199 height 17
select select "1"
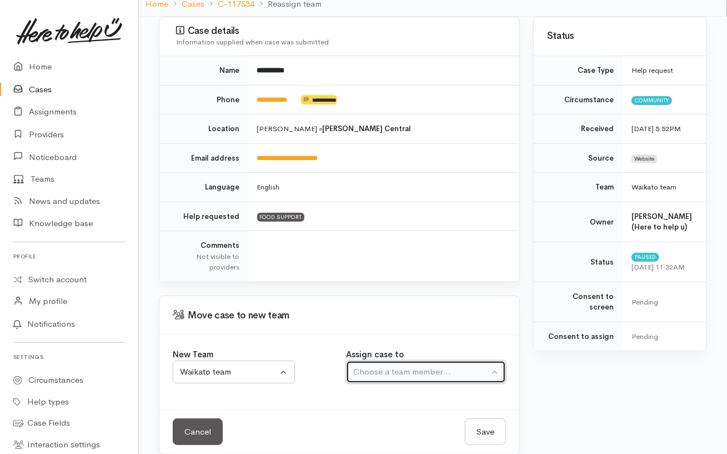
click at [424, 365] on div "Choose a team member..." at bounding box center [421, 371] width 136 height 13
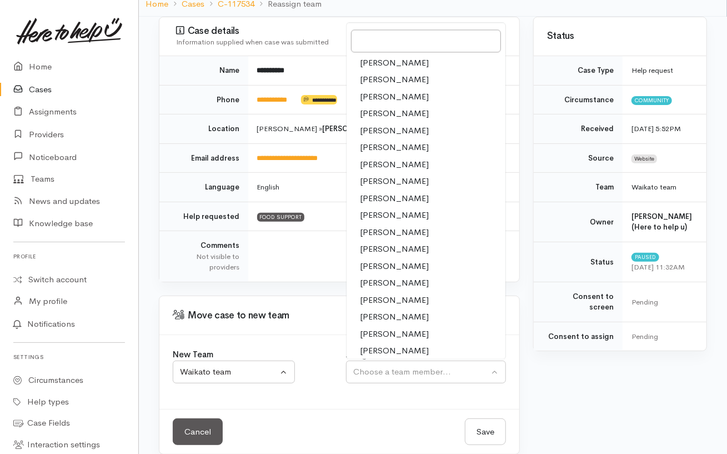
click at [400, 294] on span "[PERSON_NAME]" at bounding box center [394, 300] width 69 height 13
select select "1920"
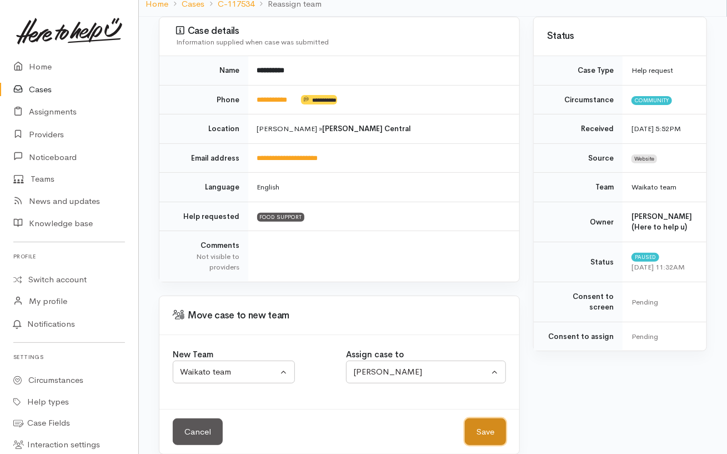
click at [489, 420] on button "Save" at bounding box center [485, 431] width 41 height 27
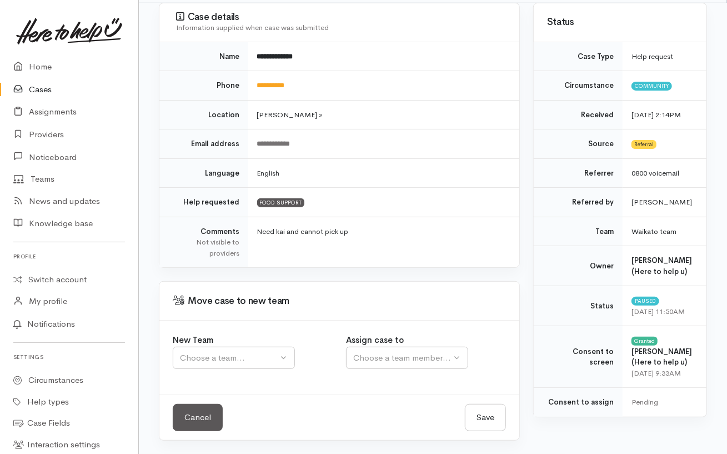
scroll to position [132, 0]
click at [258, 352] on div "Choose a team..." at bounding box center [229, 358] width 98 height 13
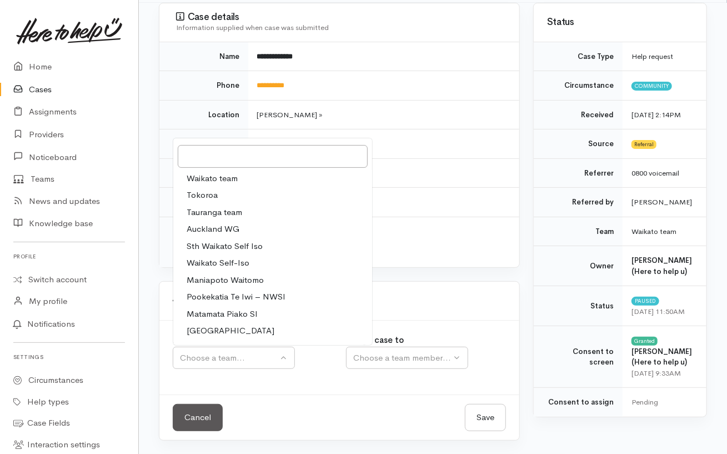
click at [246, 170] on link "Waikato team" at bounding box center [272, 178] width 199 height 17
select select "1"
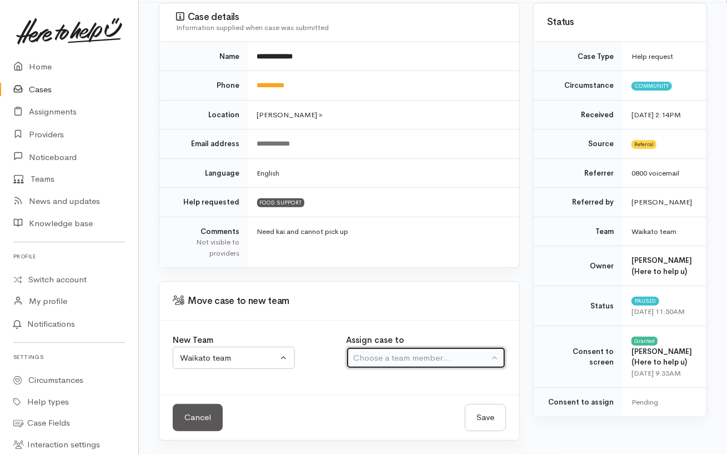
click at [409, 352] on div "Choose a team member..." at bounding box center [421, 358] width 136 height 13
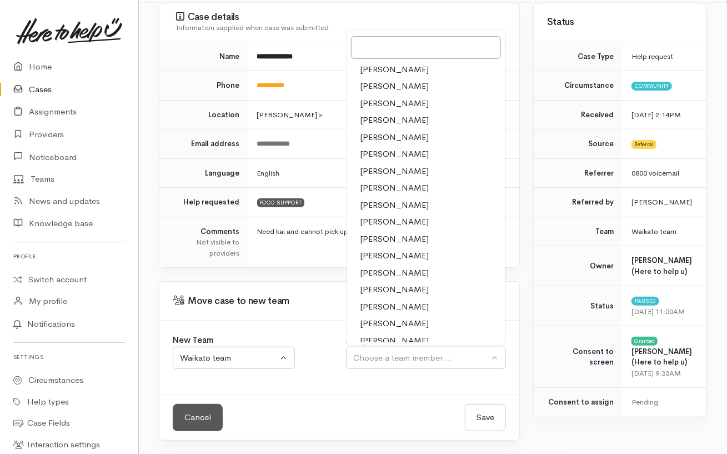
click at [389, 300] on span "[PERSON_NAME]" at bounding box center [394, 306] width 69 height 13
select select "1920"
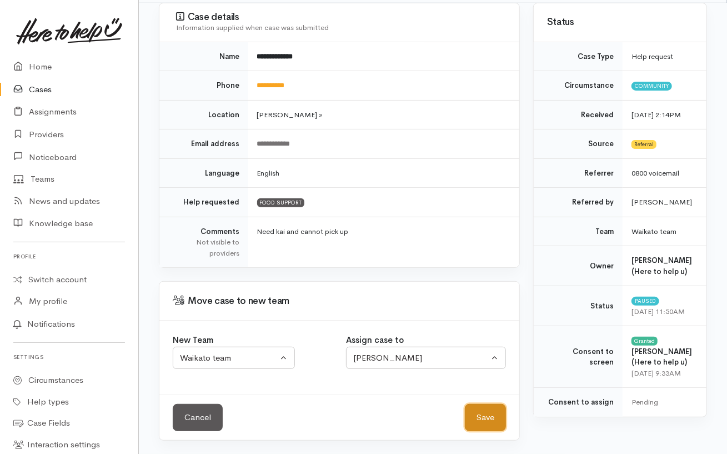
click at [487, 404] on button "Save" at bounding box center [485, 417] width 41 height 27
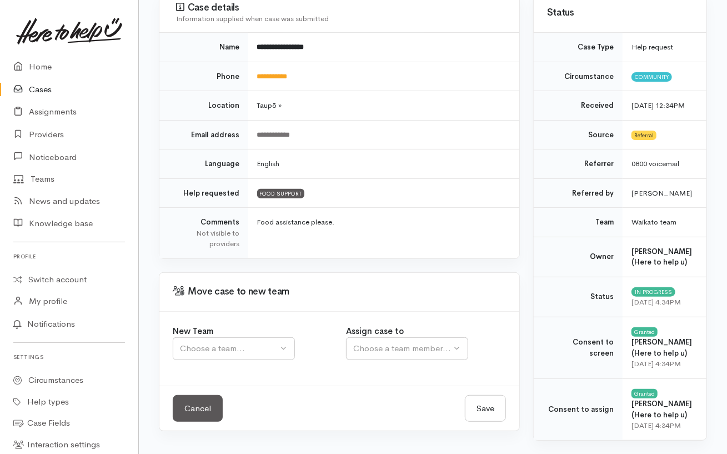
scroll to position [154, 0]
click at [261, 342] on div "Choose a team..." at bounding box center [229, 348] width 98 height 13
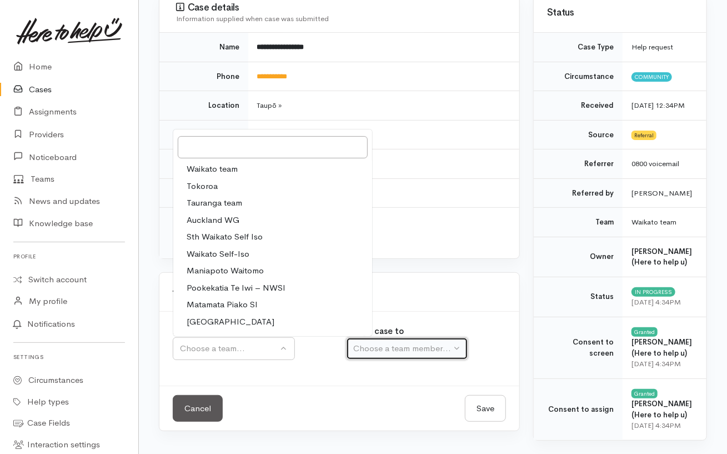
click at [439, 337] on button "Choose a team member..." at bounding box center [407, 348] width 122 height 23
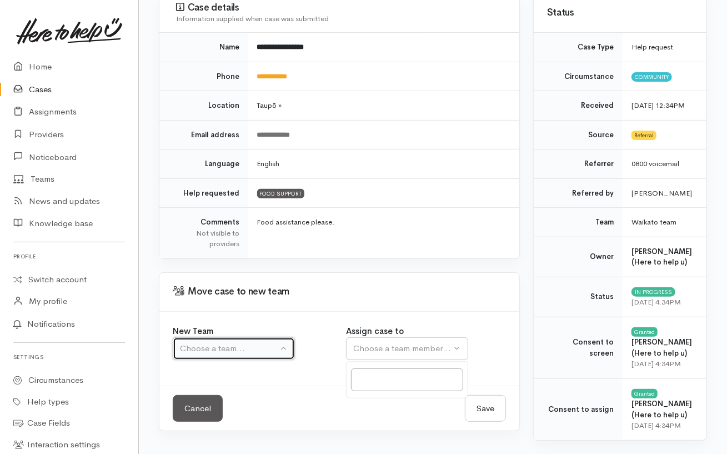
click at [276, 342] on div "Choose a team..." at bounding box center [229, 348] width 98 height 13
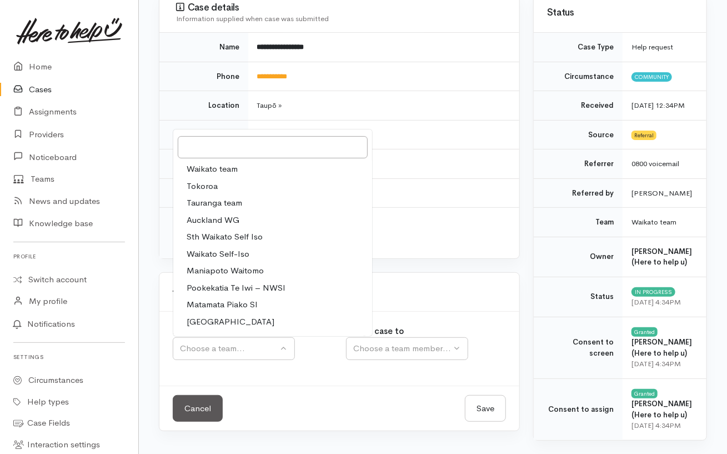
click at [260, 161] on link "Waikato team" at bounding box center [272, 169] width 199 height 17
select select "1"
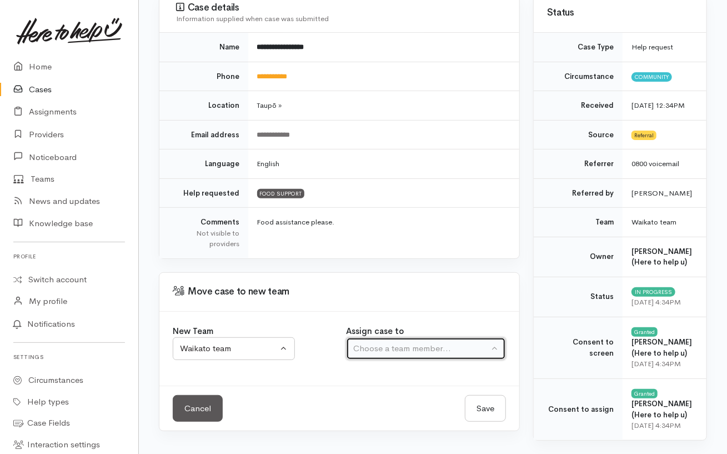
click at [416, 342] on div "Choose a team member..." at bounding box center [421, 348] width 136 height 13
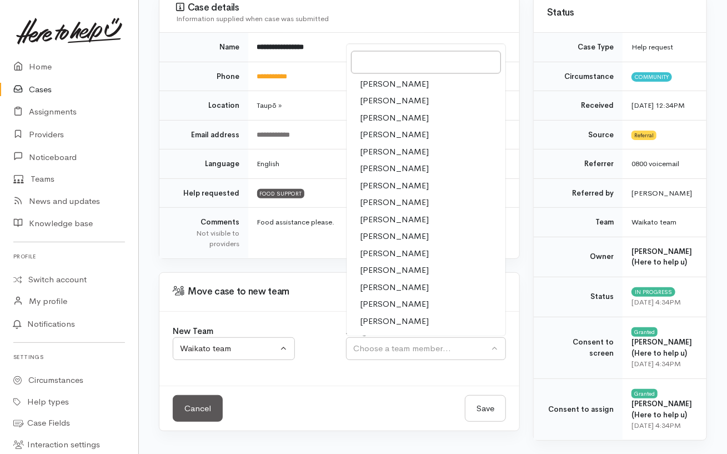
click at [400, 197] on span "[PERSON_NAME]" at bounding box center [394, 203] width 69 height 13
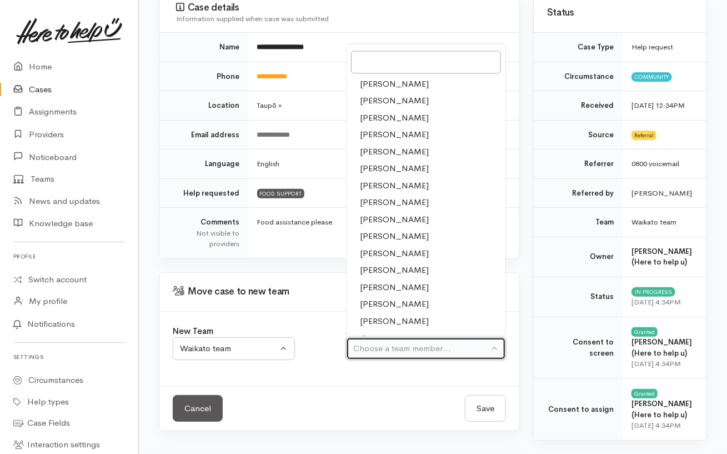
select select "1037"
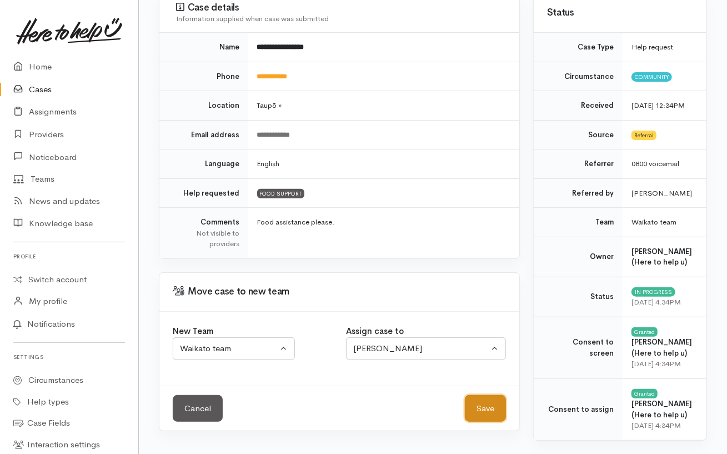
click at [478, 395] on button "Save" at bounding box center [485, 408] width 41 height 27
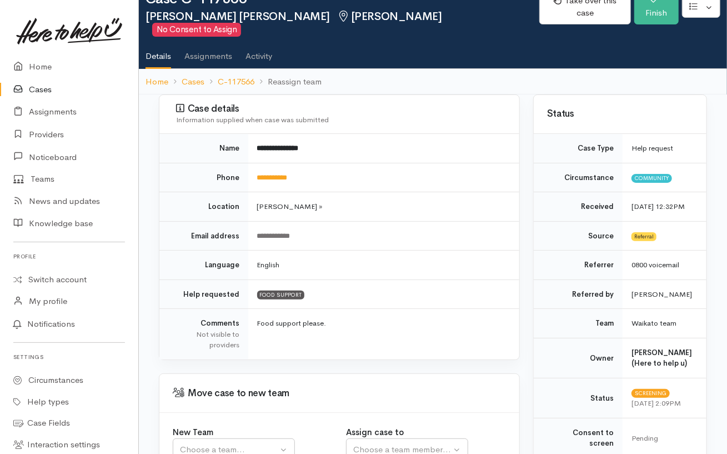
scroll to position [111, 0]
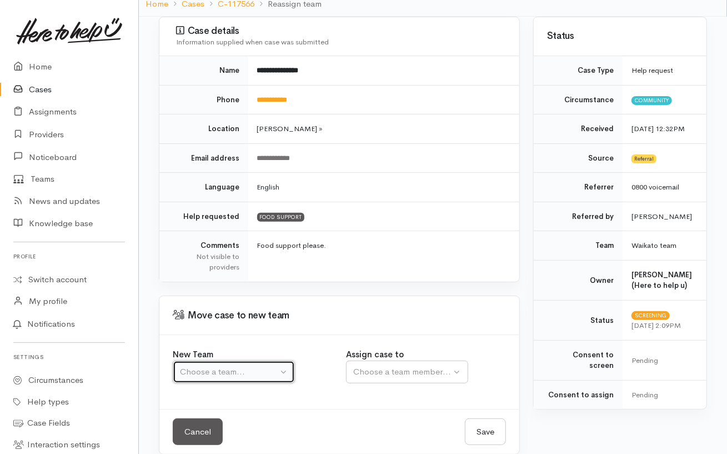
click at [257, 365] on div "Choose a team..." at bounding box center [229, 371] width 98 height 13
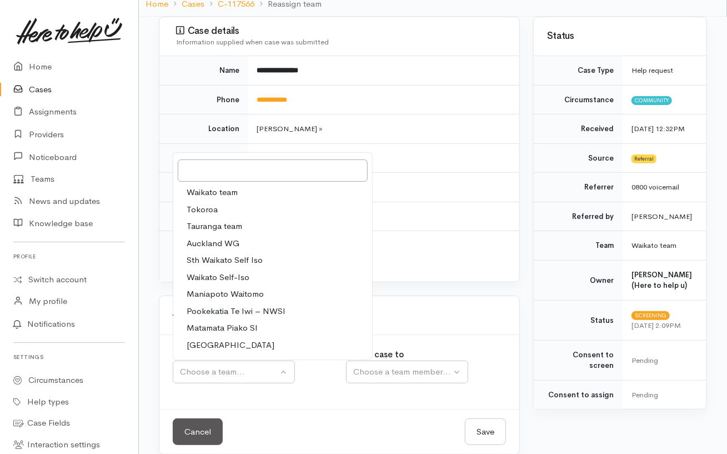
click at [235, 201] on link "Tokoroa" at bounding box center [272, 209] width 199 height 17
select select "2"
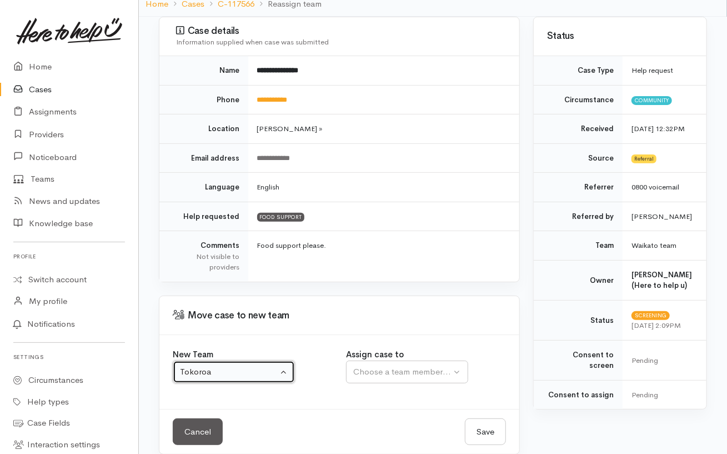
select select
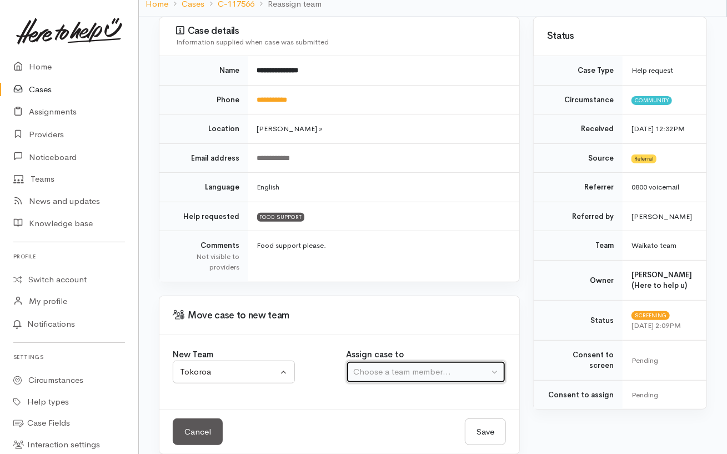
click at [425, 365] on div "Choose a team member..." at bounding box center [421, 371] width 136 height 13
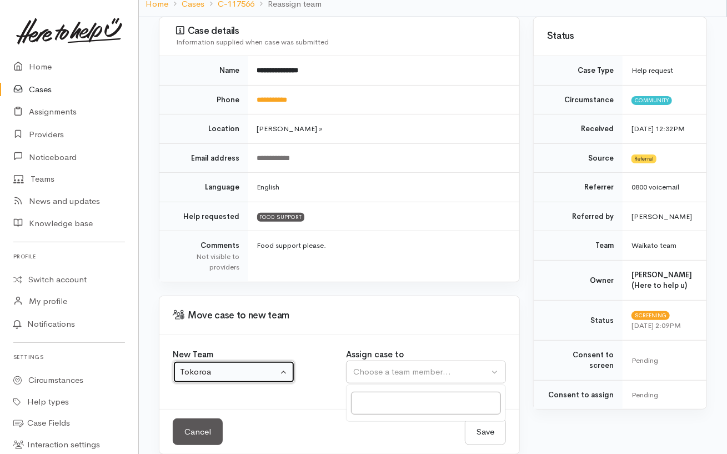
click at [270, 365] on div "Tokoroa" at bounding box center [229, 371] width 98 height 13
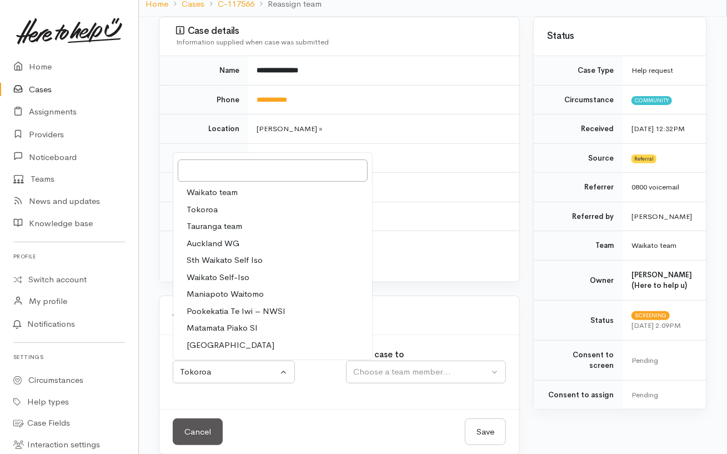
click at [263, 184] on link "Waikato team" at bounding box center [272, 192] width 199 height 17
select select "1"
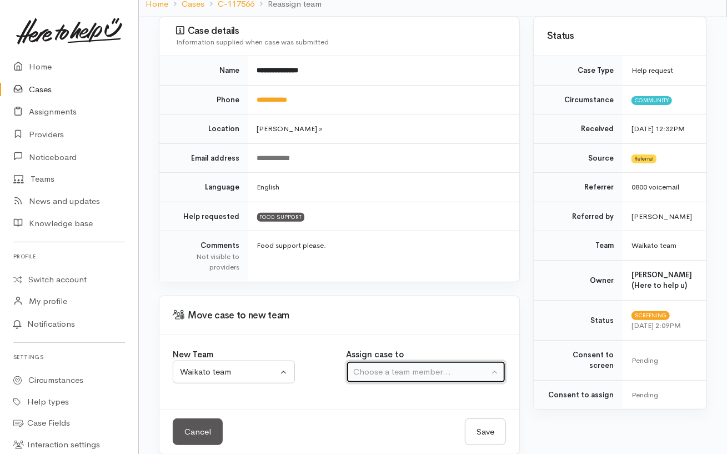
click at [422, 365] on div "Choose a team member..." at bounding box center [421, 371] width 136 height 13
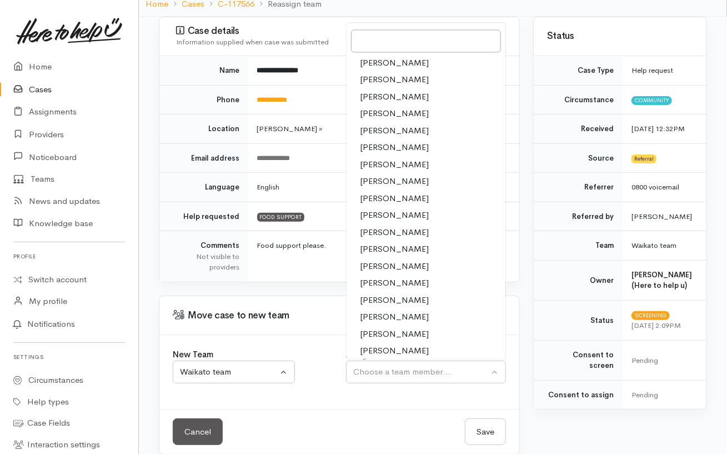
click at [395, 176] on span "[PERSON_NAME]" at bounding box center [394, 182] width 69 height 13
select select "1037"
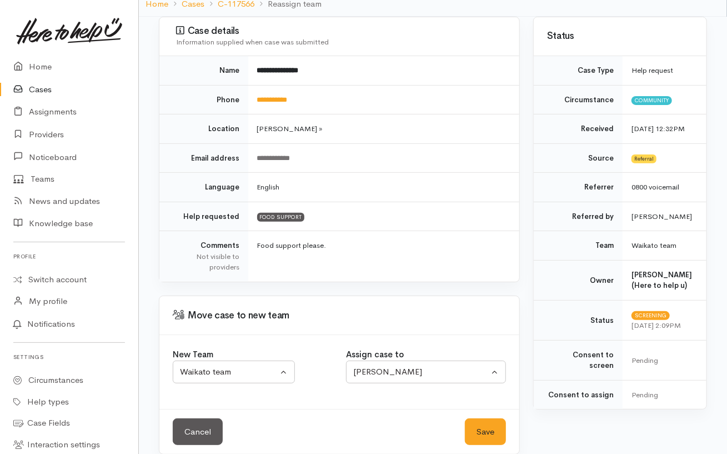
click at [507, 447] on div "**********" at bounding box center [339, 242] width 374 height 451
click at [492, 422] on button "Save" at bounding box center [485, 431] width 41 height 27
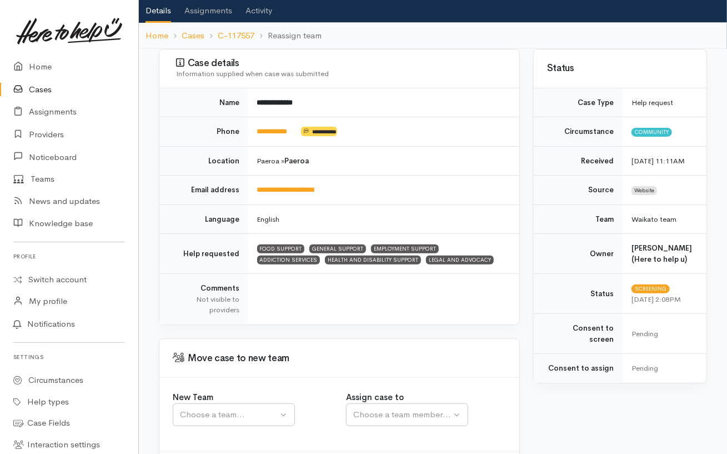
scroll to position [122, 0]
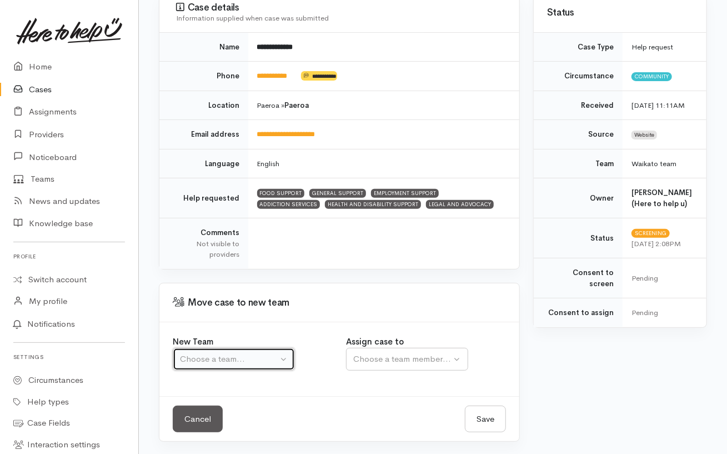
click at [280, 365] on button "Choose a team..." at bounding box center [234, 359] width 122 height 23
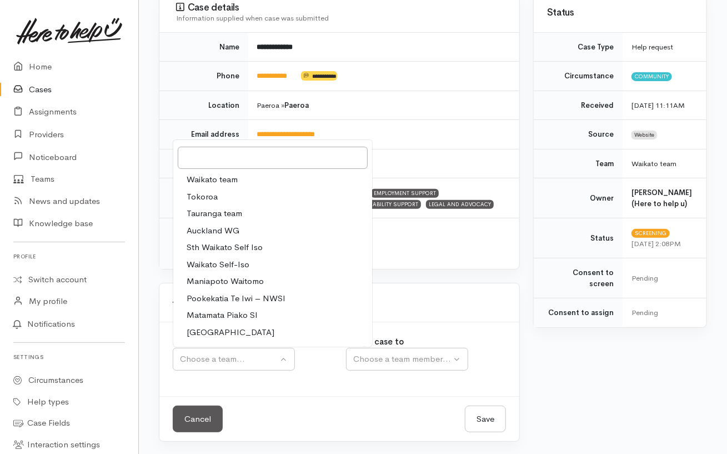
click at [235, 179] on span "Waikato team" at bounding box center [212, 179] width 51 height 13
select select "1"
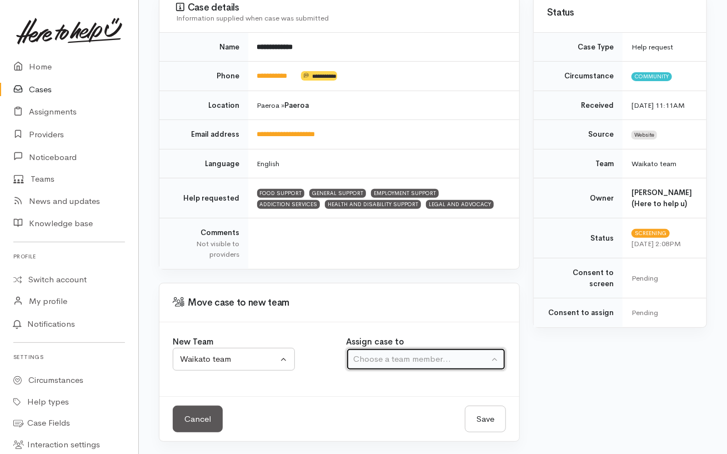
click at [403, 354] on div "Choose a team member..." at bounding box center [421, 359] width 136 height 13
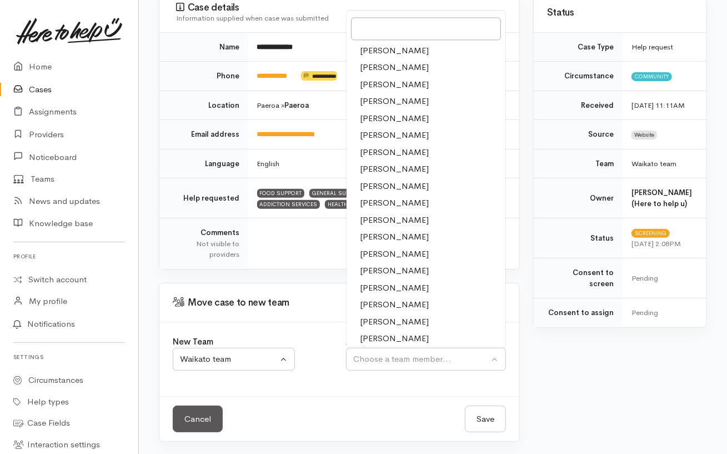
click at [394, 168] on span "[PERSON_NAME]" at bounding box center [394, 169] width 69 height 13
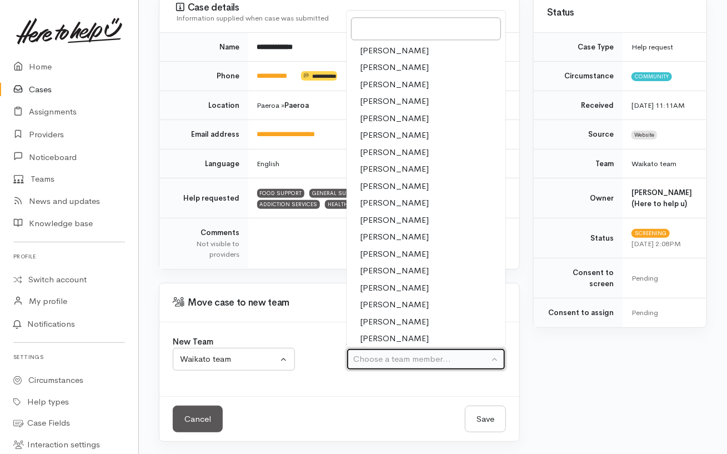
select select "1037"
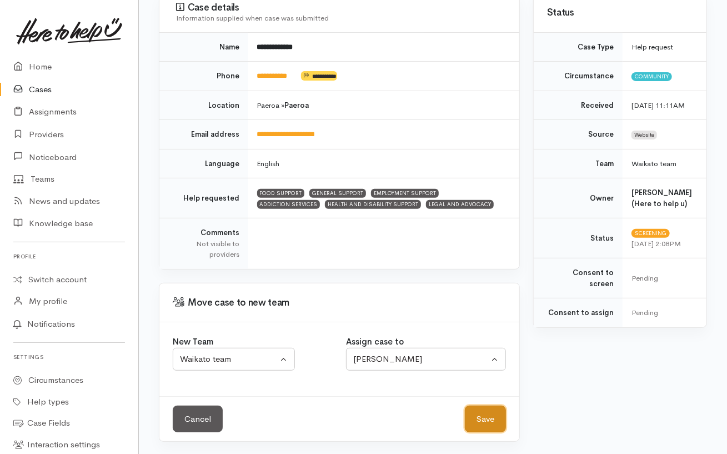
click at [491, 415] on button "Save" at bounding box center [485, 418] width 41 height 27
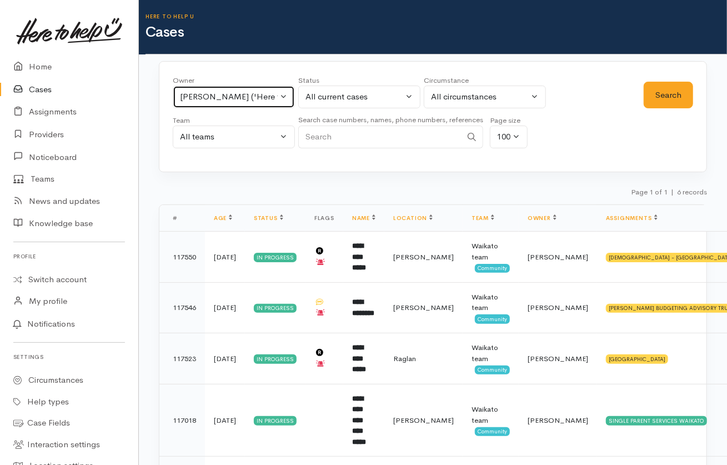
click at [244, 93] on div "[PERSON_NAME] ('Here to help u')" at bounding box center [229, 97] width 98 height 13
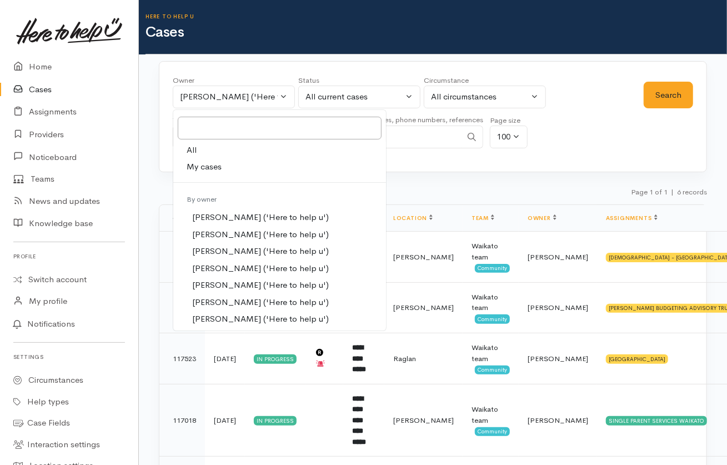
click at [199, 151] on link "All" at bounding box center [279, 150] width 213 height 17
select select "-1"
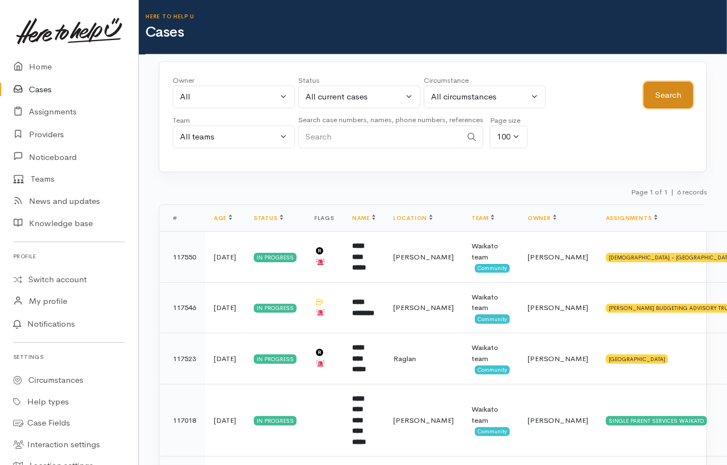
click at [662, 103] on button "Search" at bounding box center [668, 95] width 49 height 27
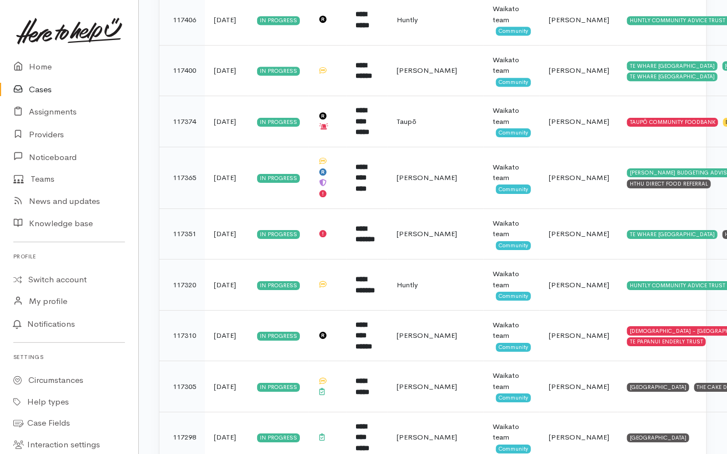
scroll to position [3974, 79]
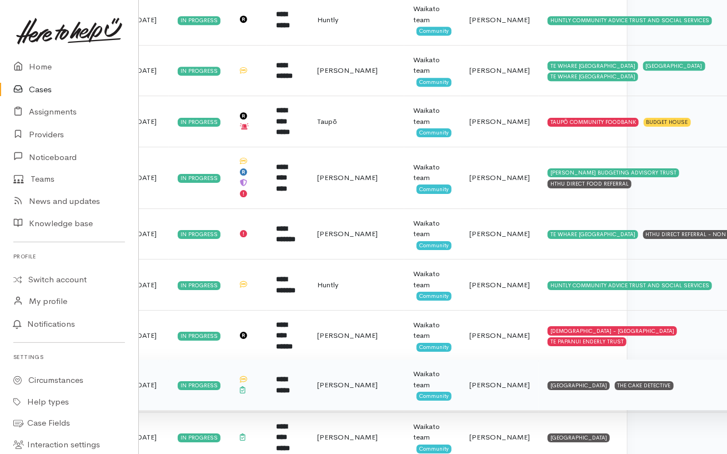
click at [700, 359] on td "WAIMARIE COMMUNITY HOUSE THE CAKE DETECTIVE" at bounding box center [654, 384] width 231 height 51
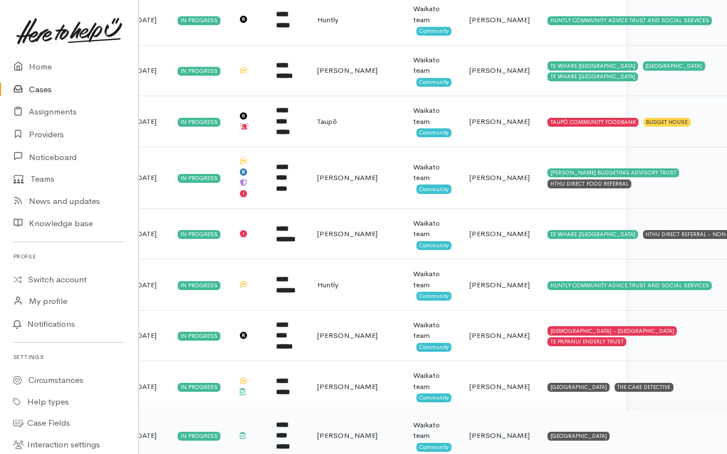
click at [643, 410] on td "[GEOGRAPHIC_DATA]" at bounding box center [654, 435] width 231 height 51
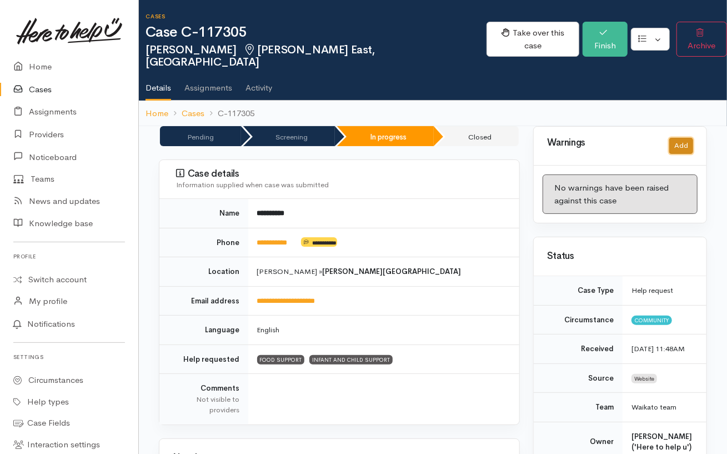
click at [680, 138] on button "Add" at bounding box center [681, 146] width 24 height 16
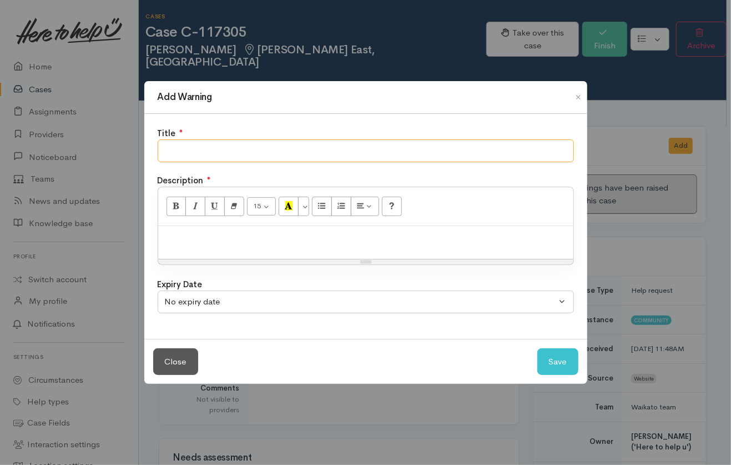
click at [433, 142] on input "text" at bounding box center [366, 150] width 417 height 23
type input "NO SHO"
click at [433, 142] on input "NO SHO" at bounding box center [366, 150] width 417 height 23
type input "NO SHOW"
click at [423, 235] on p at bounding box center [366, 238] width 404 height 13
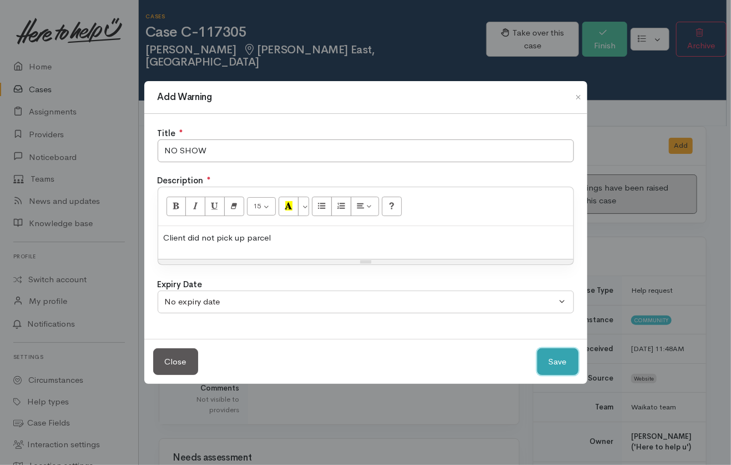
click at [555, 366] on button "Save" at bounding box center [558, 361] width 41 height 27
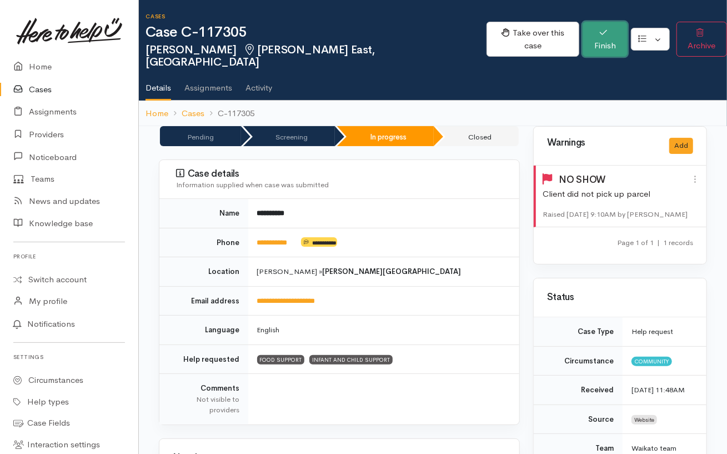
click at [601, 35] on button "Finish" at bounding box center [605, 39] width 45 height 35
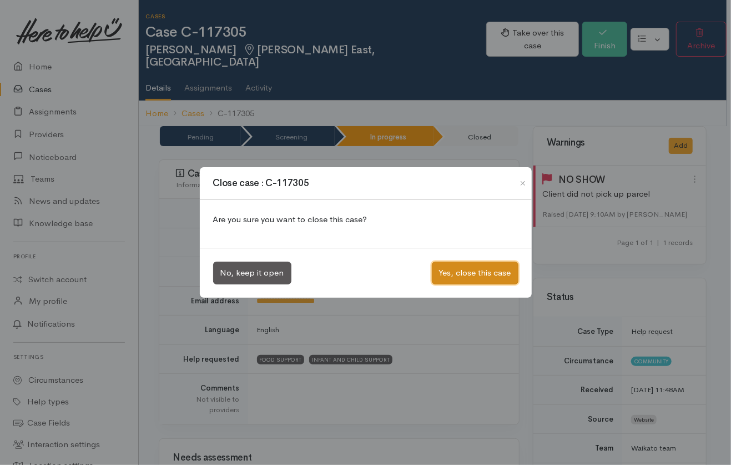
click at [458, 282] on button "Yes, close this case" at bounding box center [475, 273] width 87 height 23
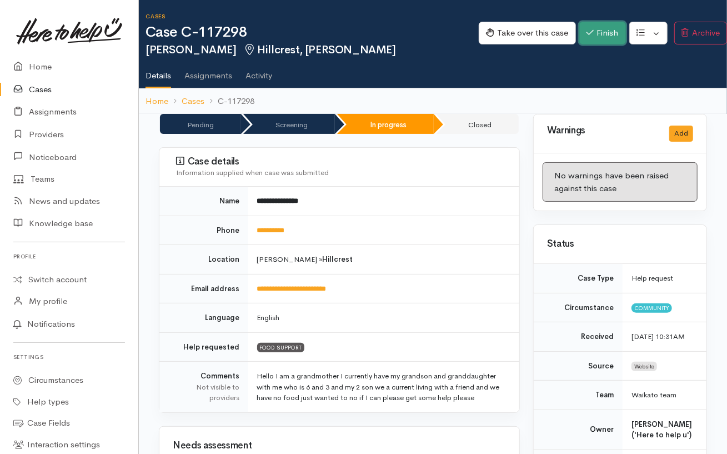
click at [592, 34] on button "Finish" at bounding box center [602, 33] width 47 height 23
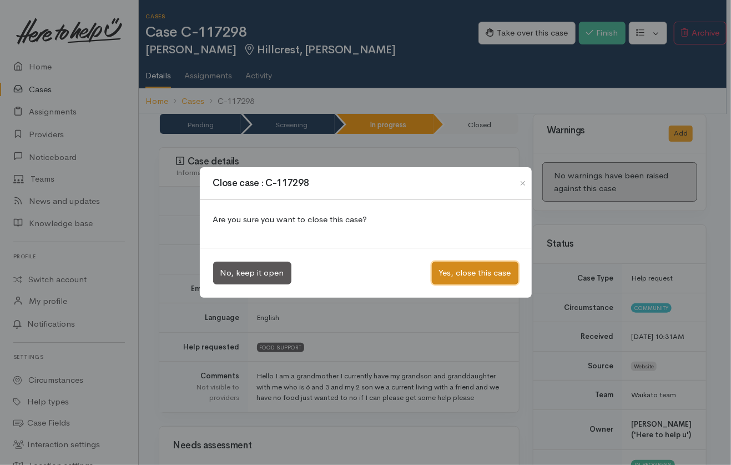
click at [499, 278] on button "Yes, close this case" at bounding box center [475, 273] width 87 height 23
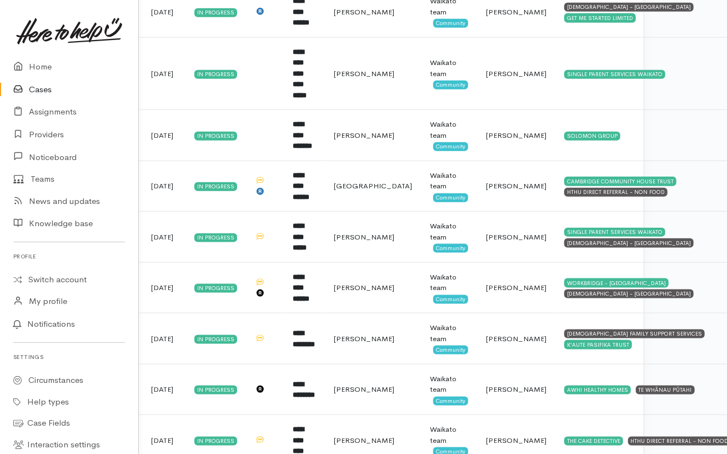
scroll to position [4959, 63]
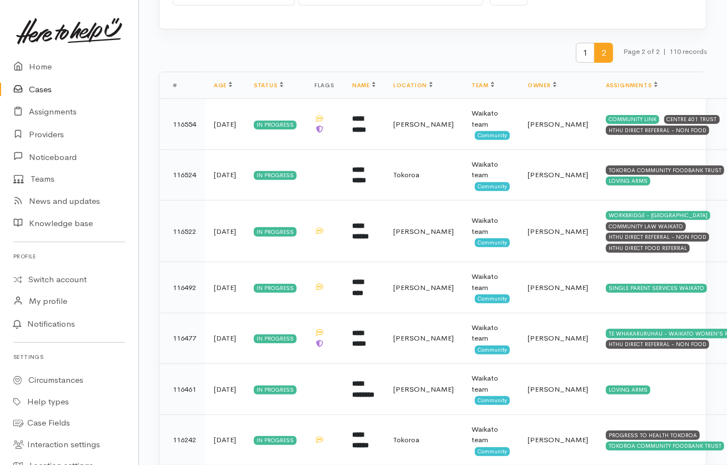
scroll to position [337, 0]
